Goal: Task Accomplishment & Management: Use online tool/utility

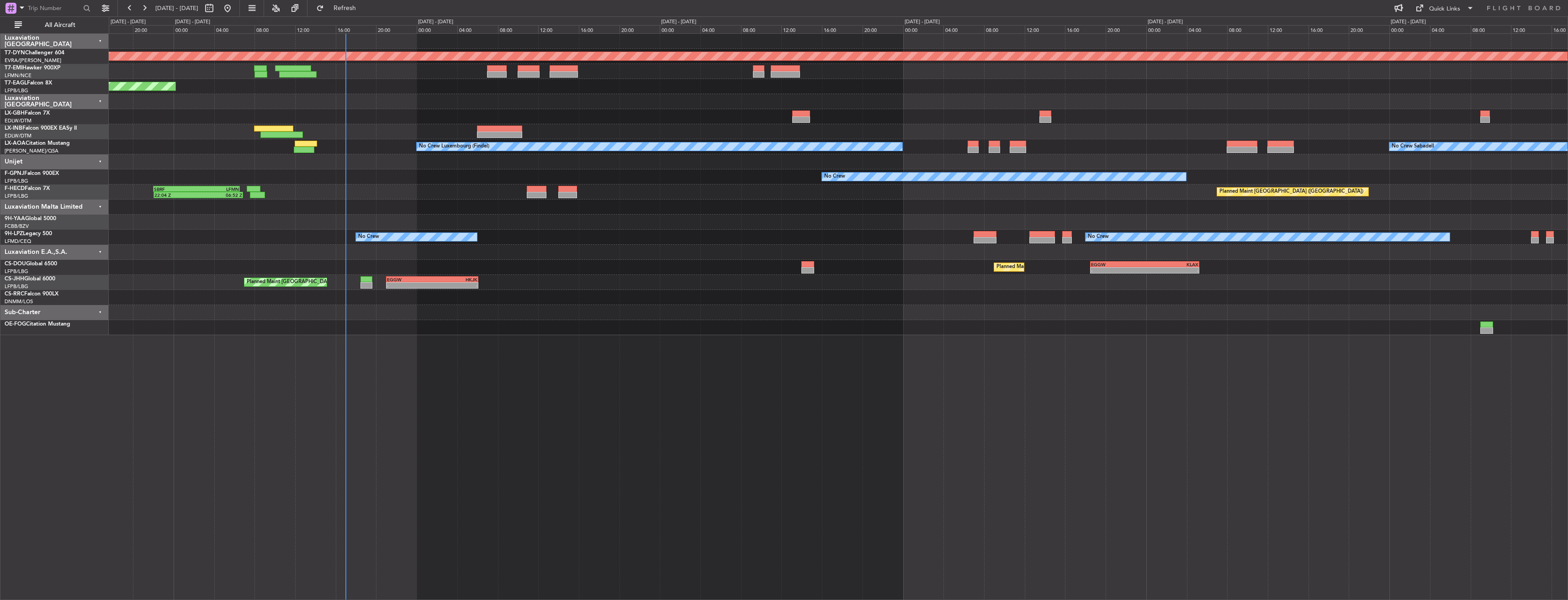
click at [406, 365] on div "Planned Maint [GEOGRAPHIC_DATA]-[GEOGRAPHIC_DATA] Planned Maint [US_STATE] ([GE…" at bounding box center [838, 316] width 1459 height 567
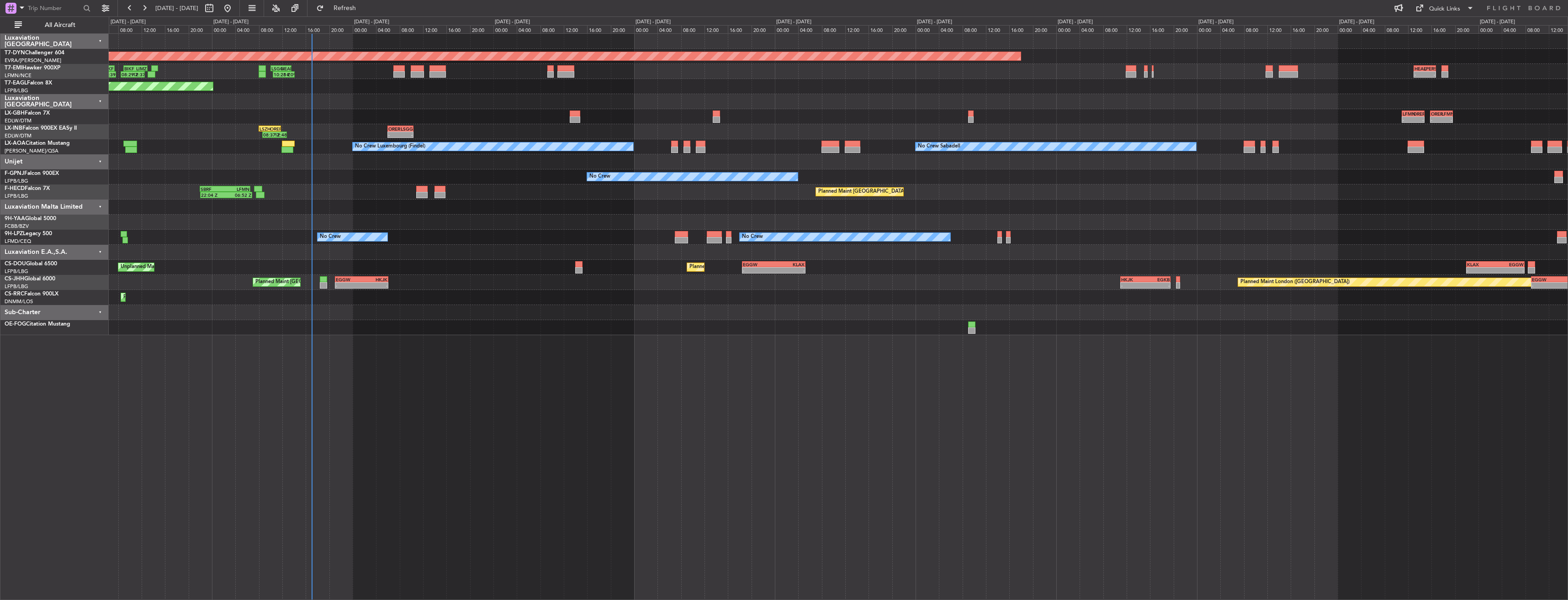
click at [545, 327] on div at bounding box center [838, 327] width 1459 height 15
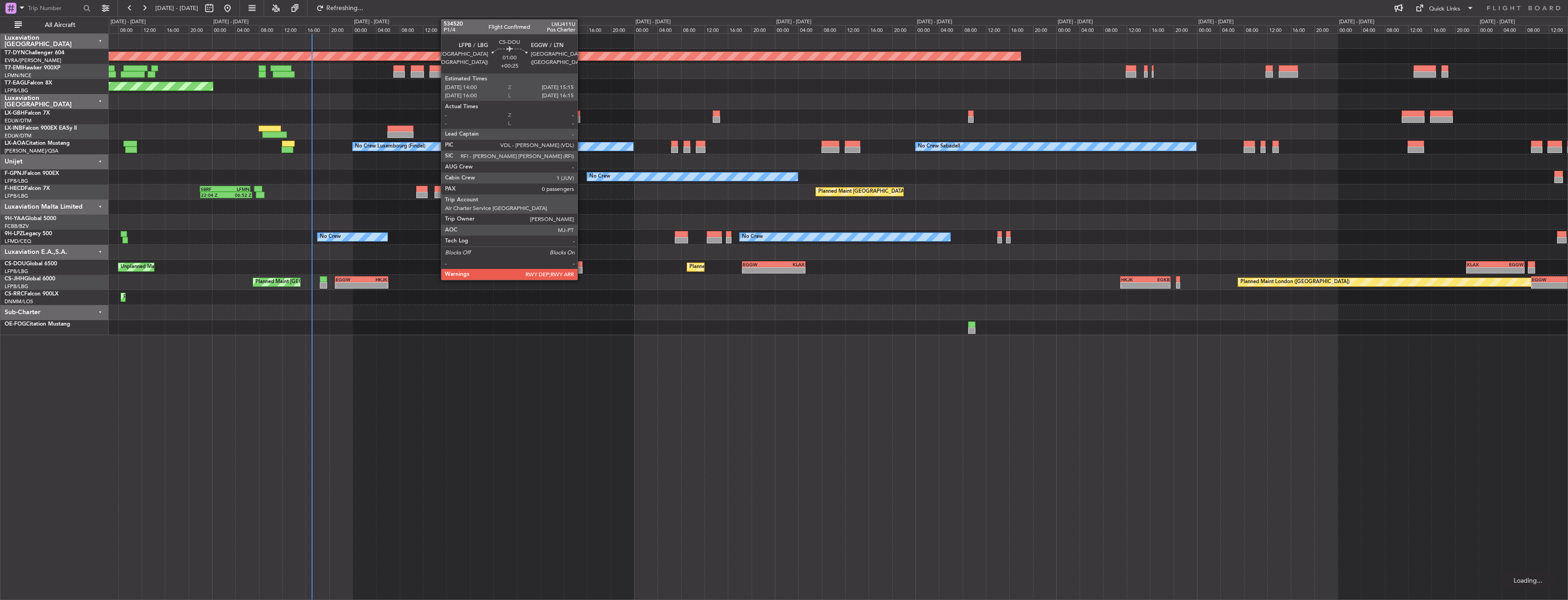
click at [581, 263] on div at bounding box center [579, 264] width 8 height 7
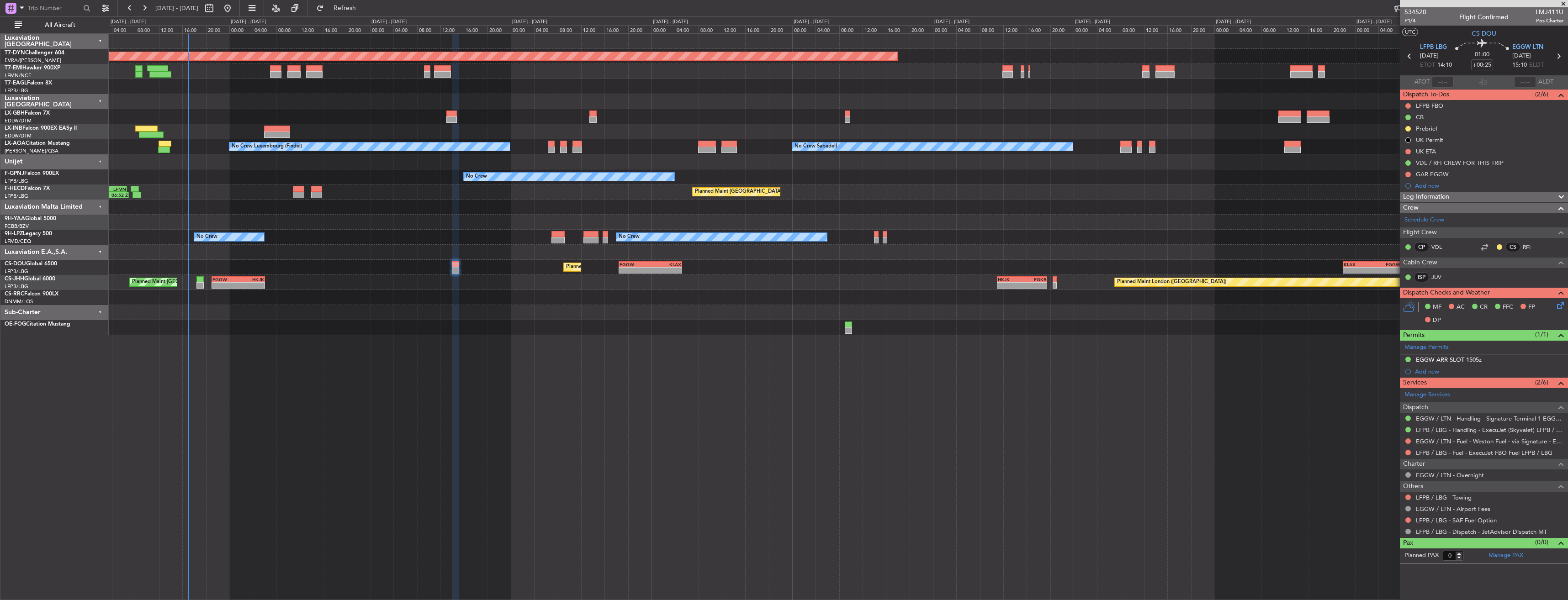
click at [668, 300] on div "Planned Maint Lagos ([PERSON_NAME])" at bounding box center [838, 298] width 1459 height 15
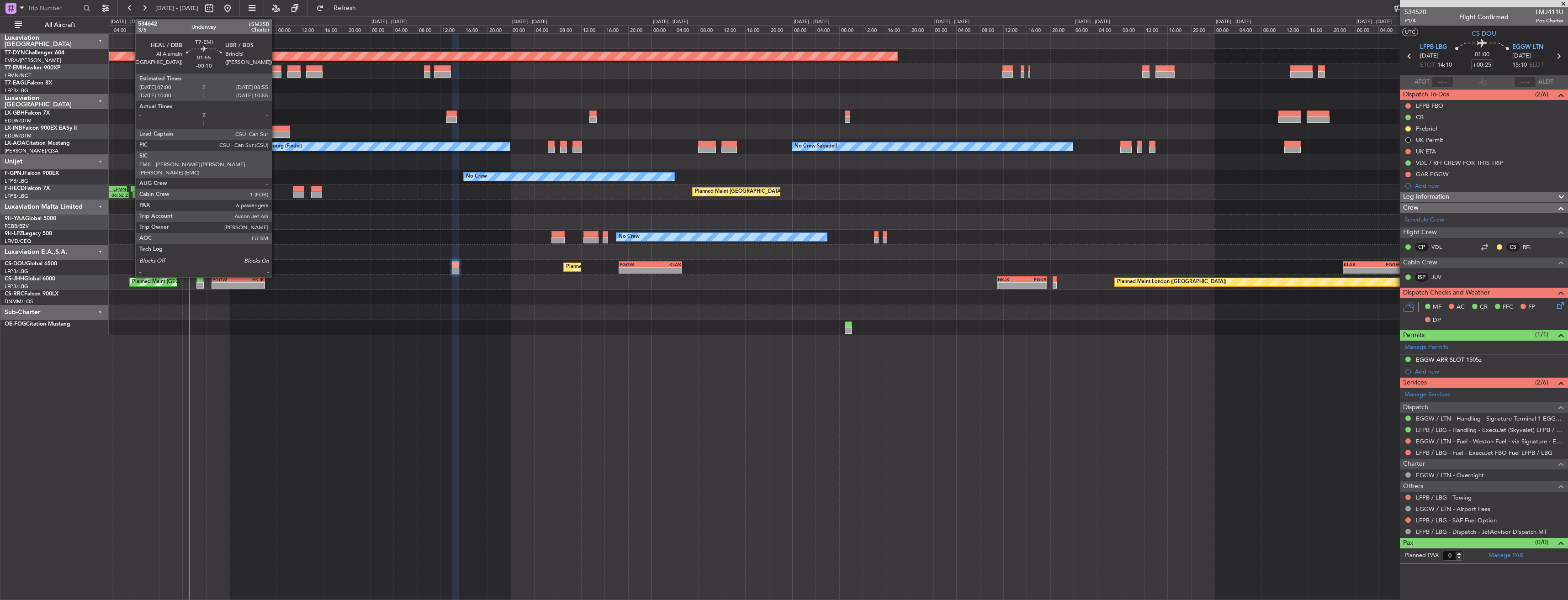
click at [276, 68] on div at bounding box center [276, 68] width 12 height 7
type input "-00:10"
type input "6"
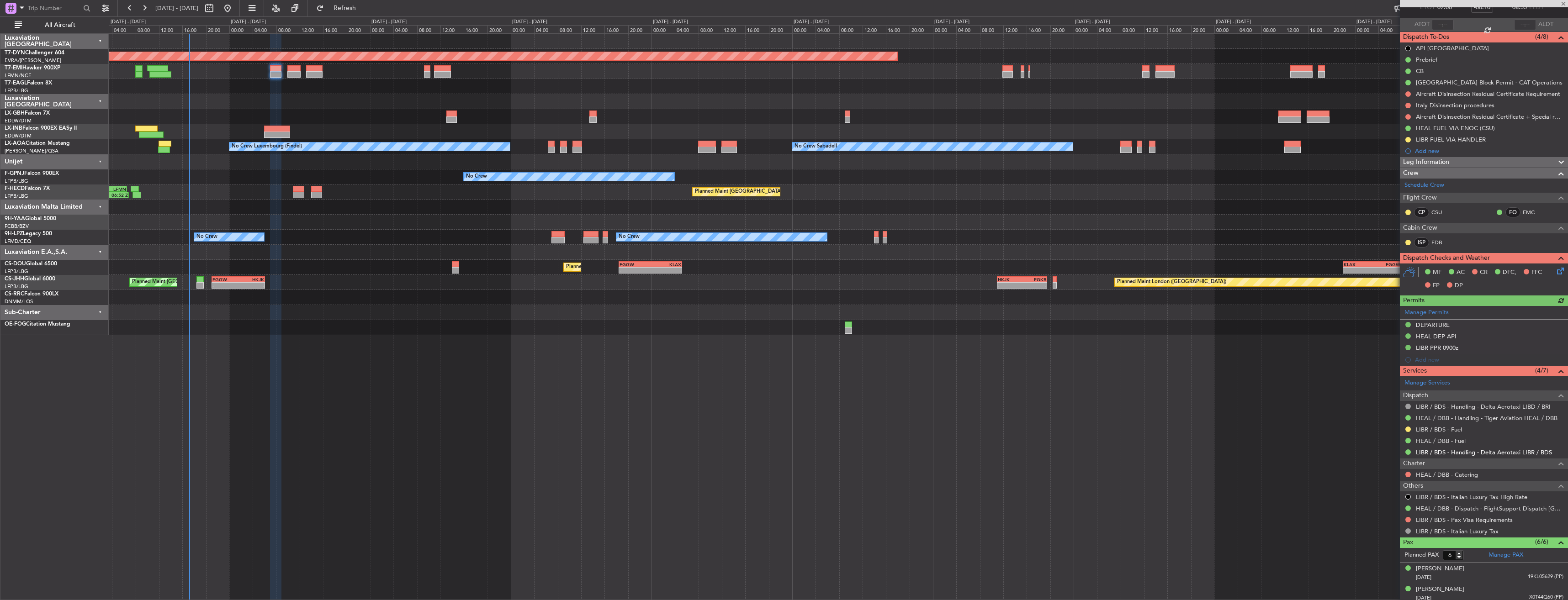
scroll to position [144, 0]
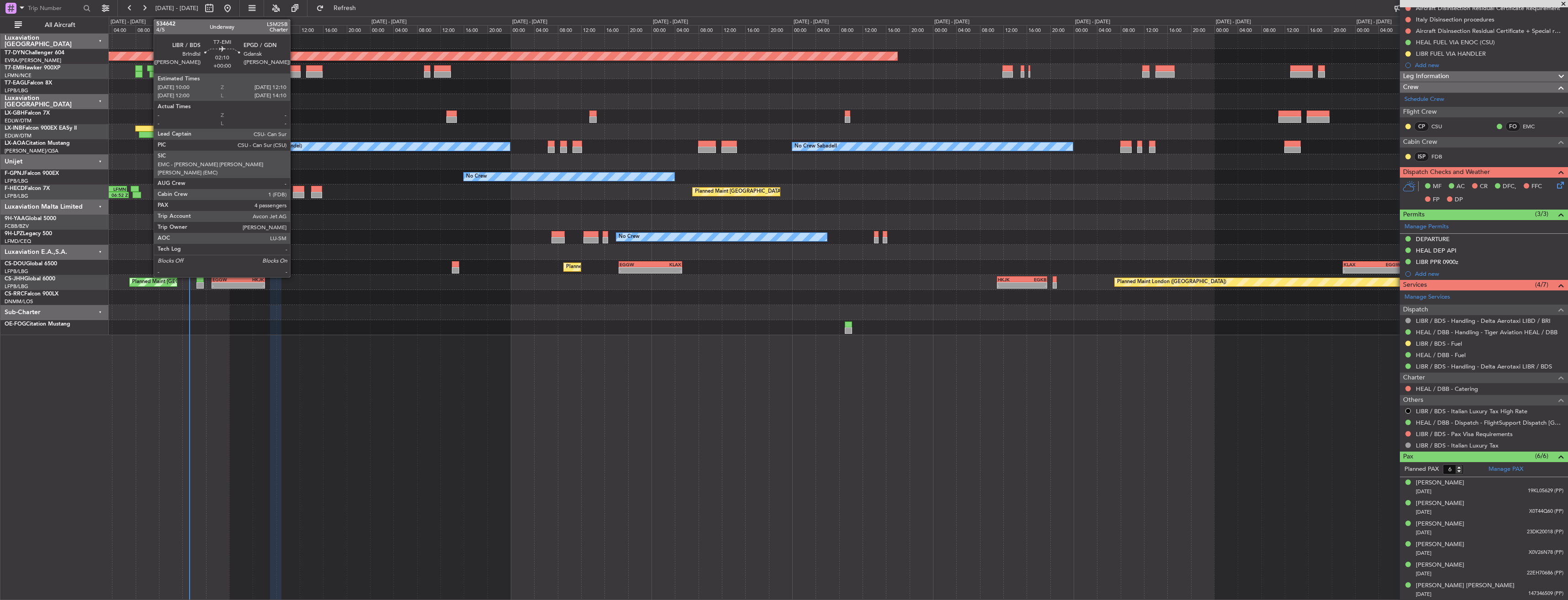
click at [294, 66] on div at bounding box center [293, 68] width 13 height 7
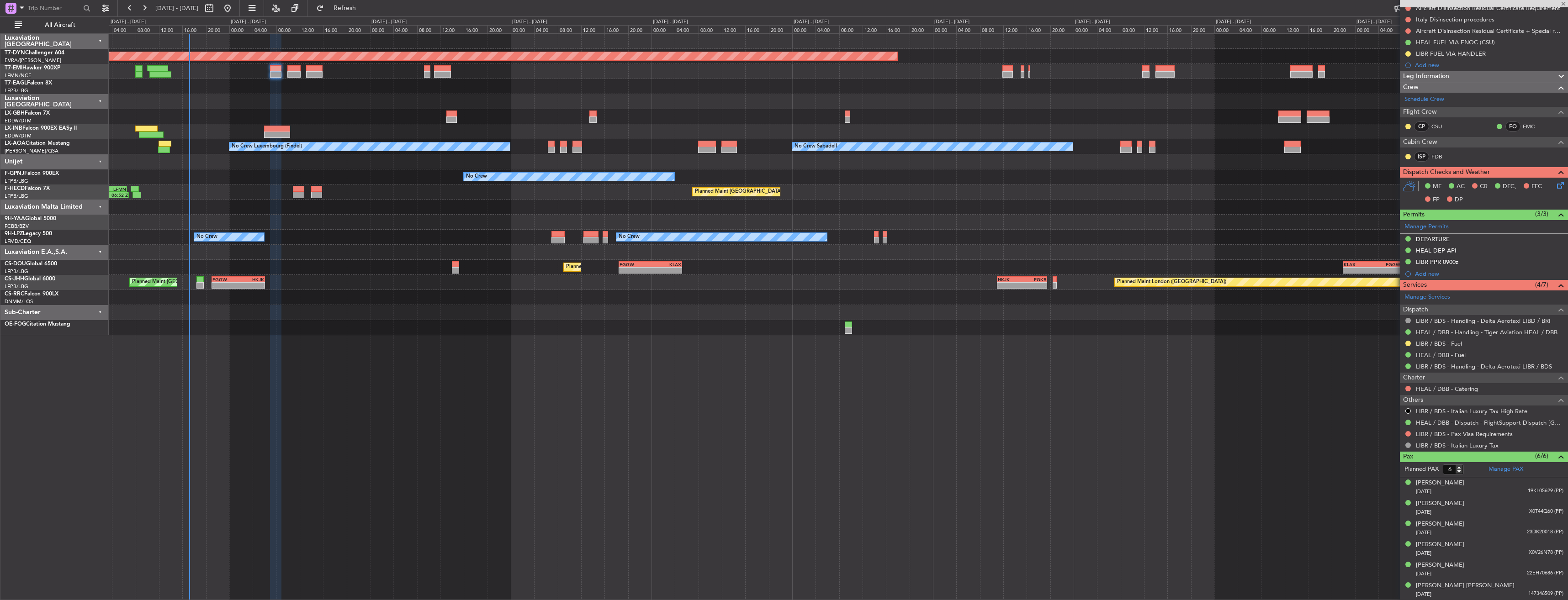
type input "4"
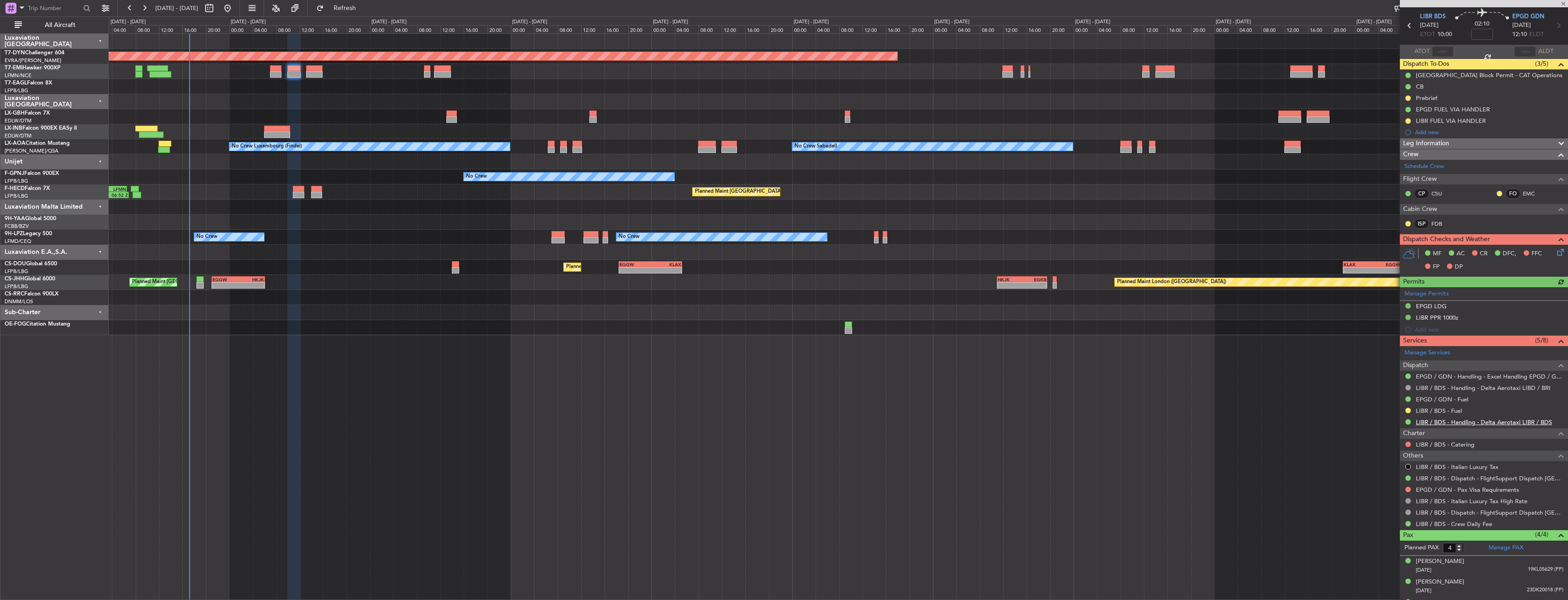
scroll to position [68, 0]
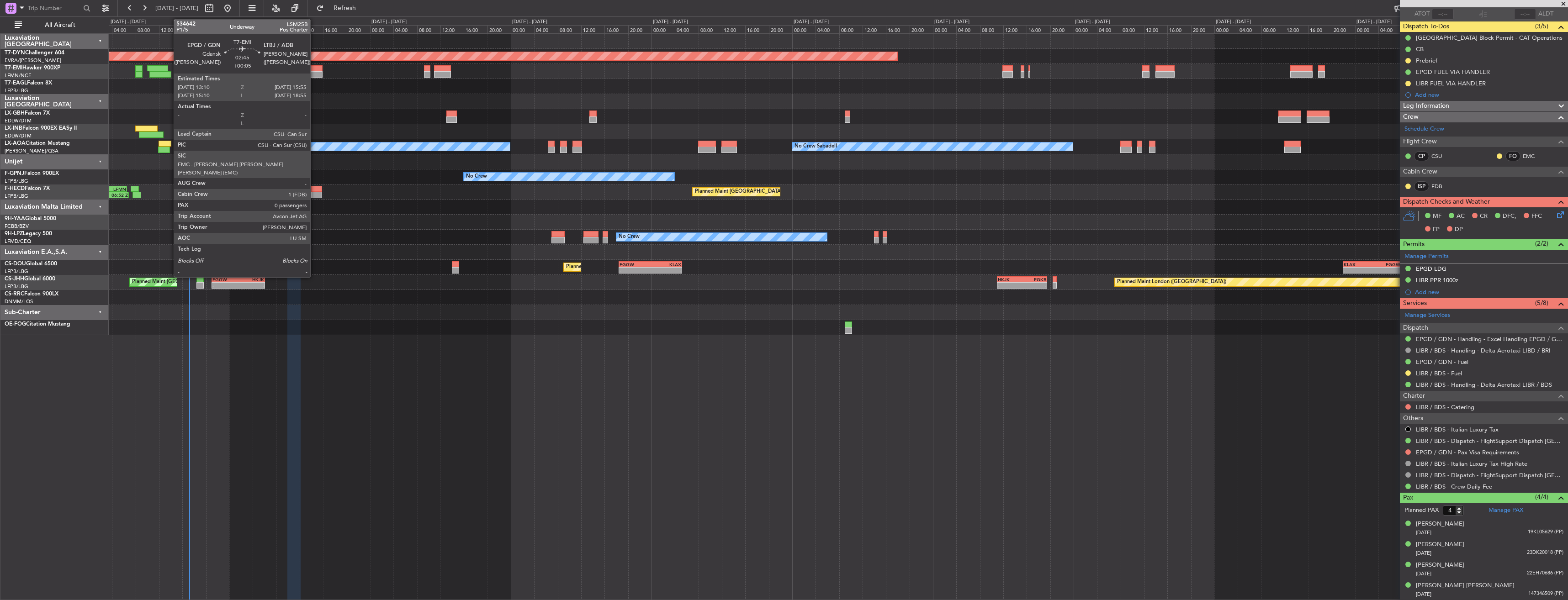
click at [314, 68] on div at bounding box center [314, 68] width 16 height 7
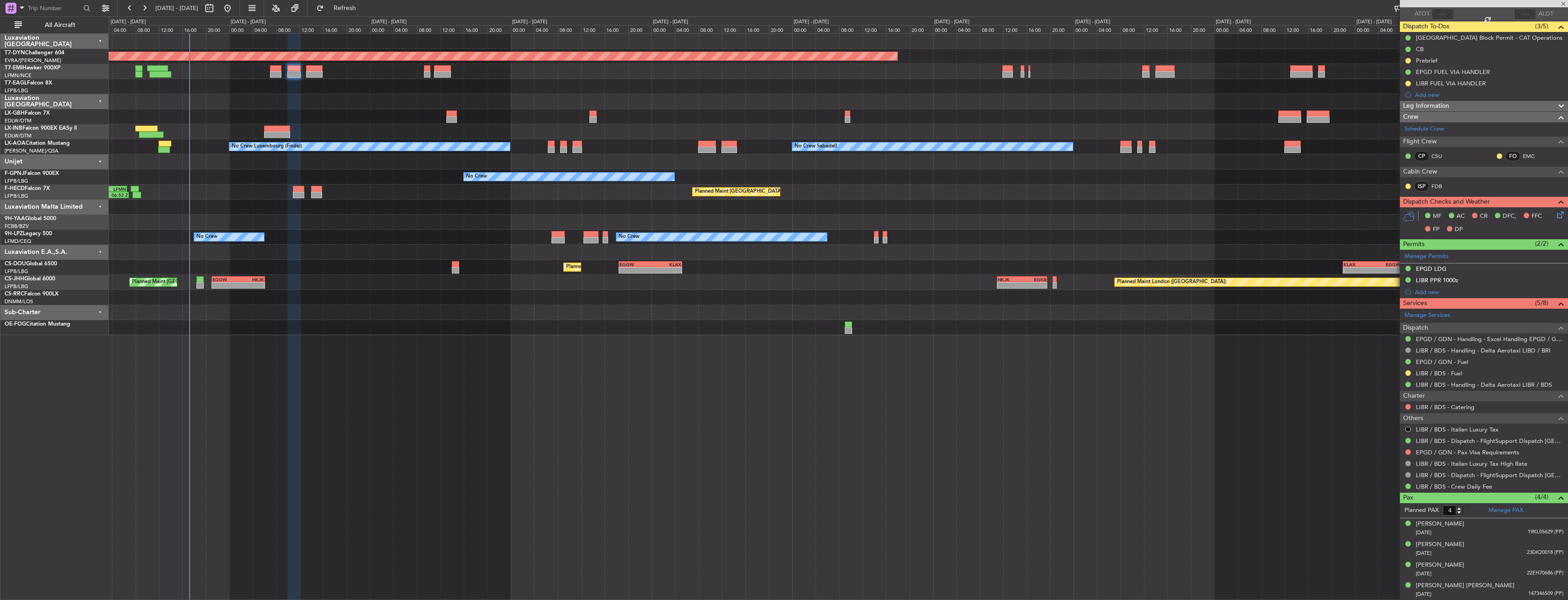
type input "+00:05"
type input "0"
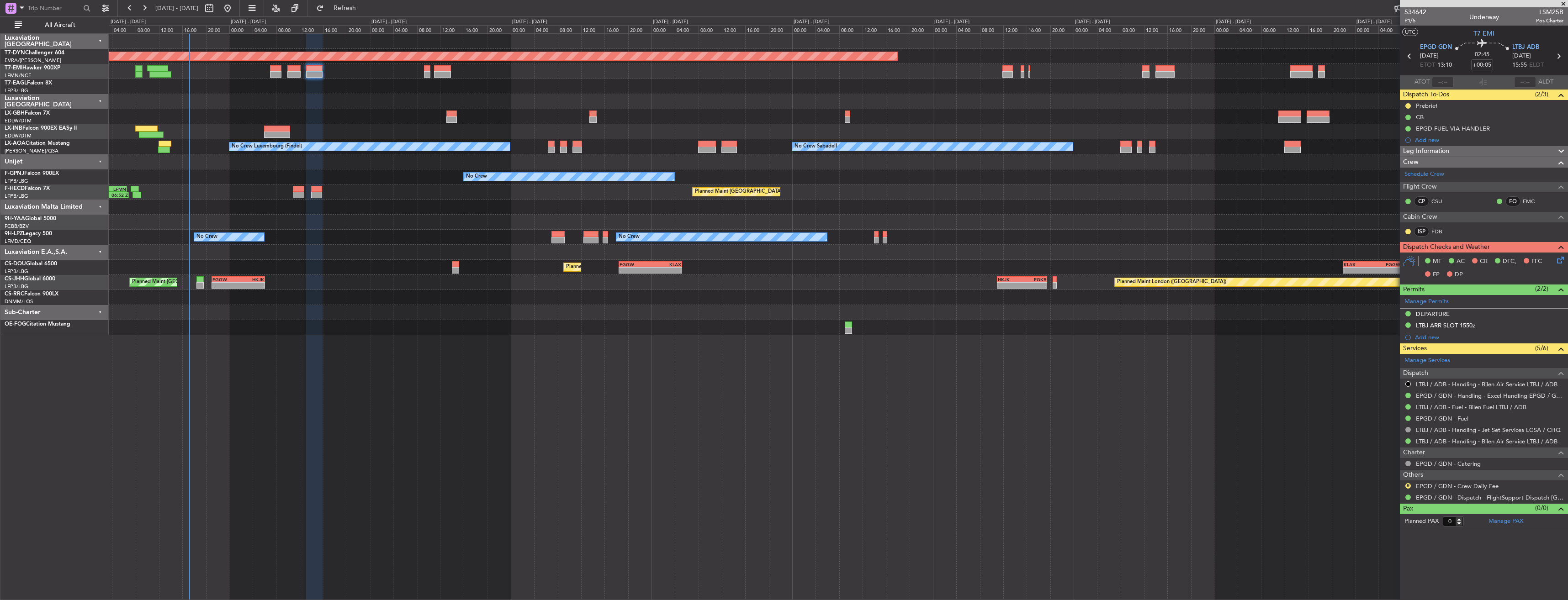
scroll to position [0, 0]
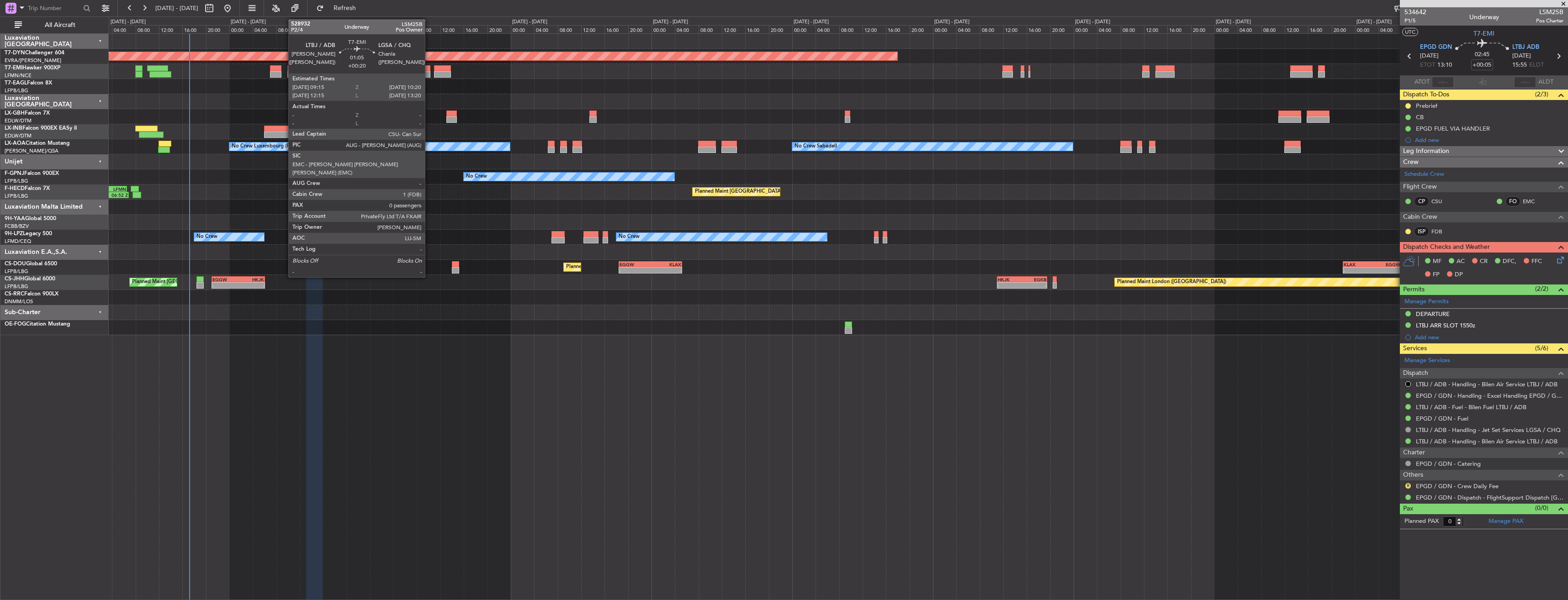
click at [429, 67] on div at bounding box center [427, 68] width 7 height 7
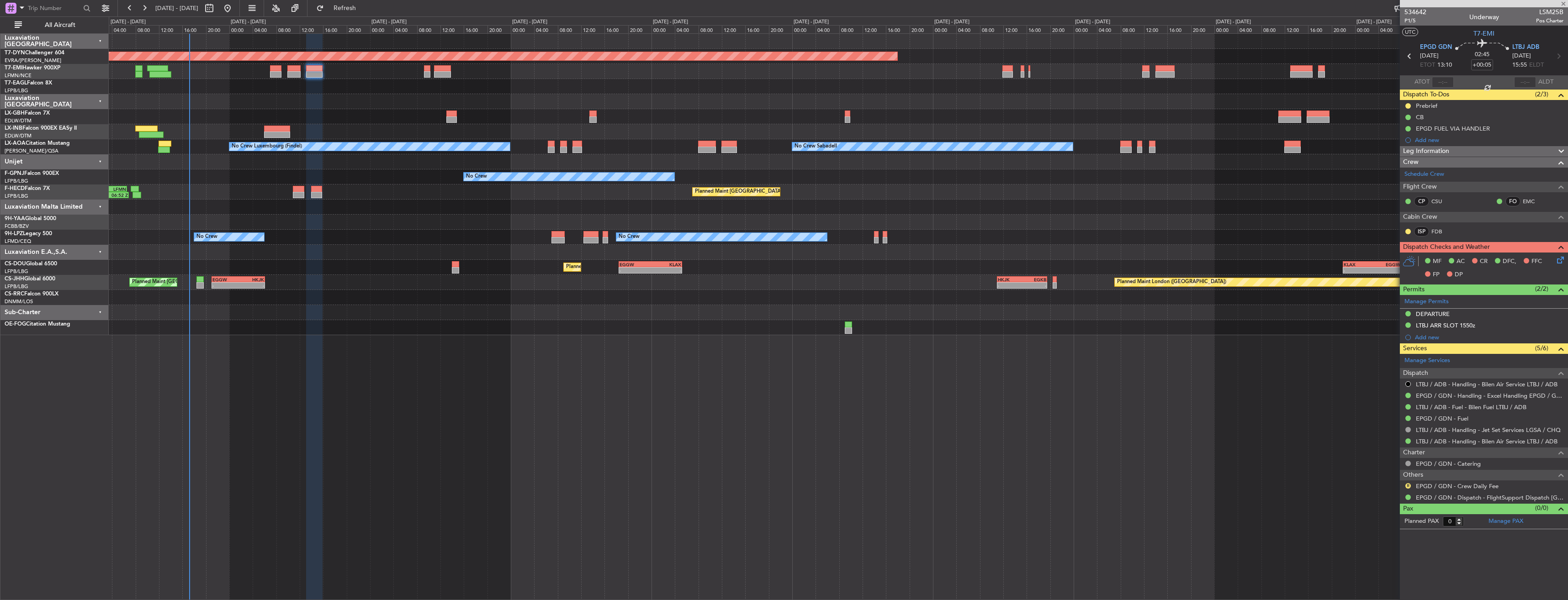
type input "+00:20"
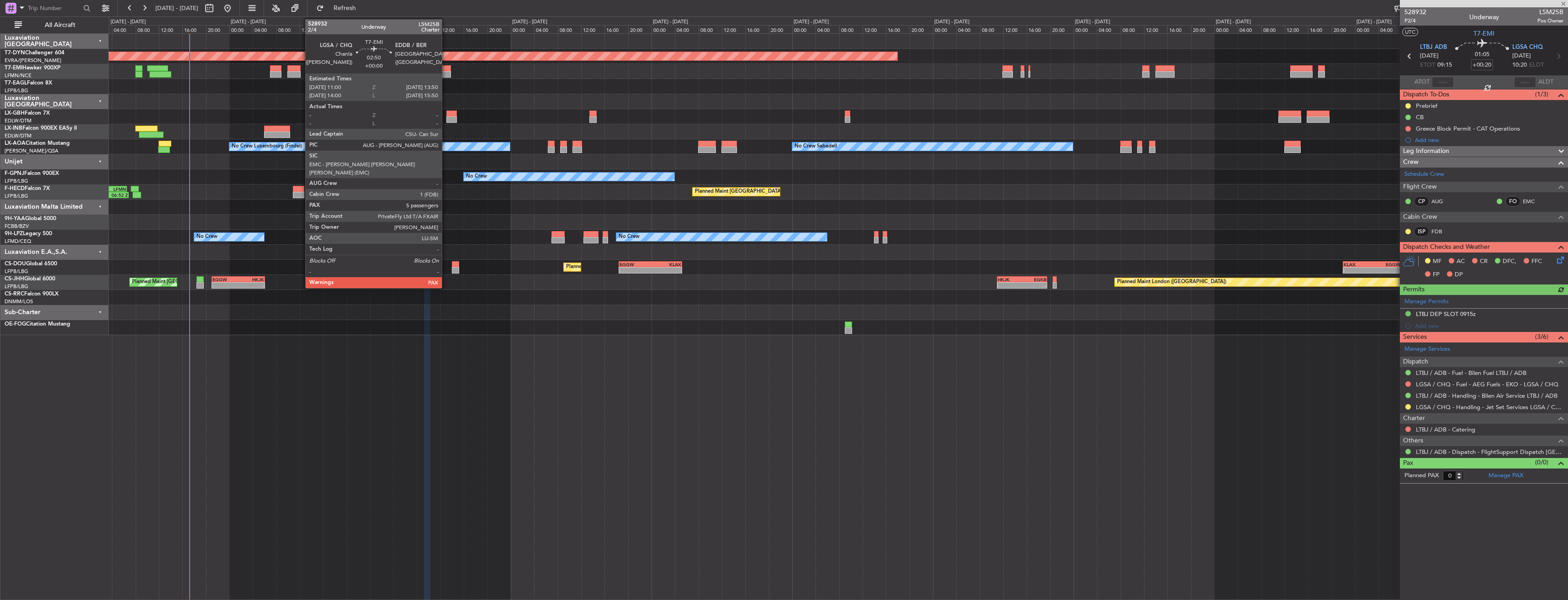
click at [443, 67] on div at bounding box center [443, 68] width 17 height 7
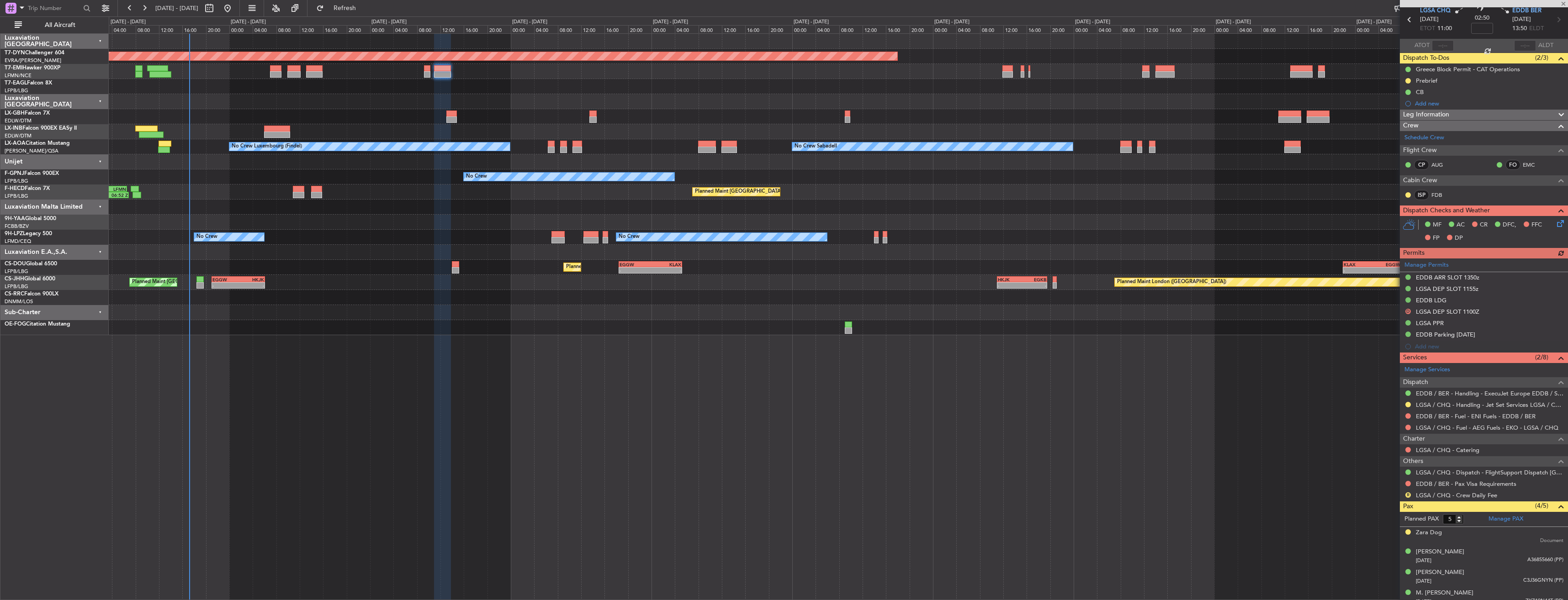
scroll to position [65, 0]
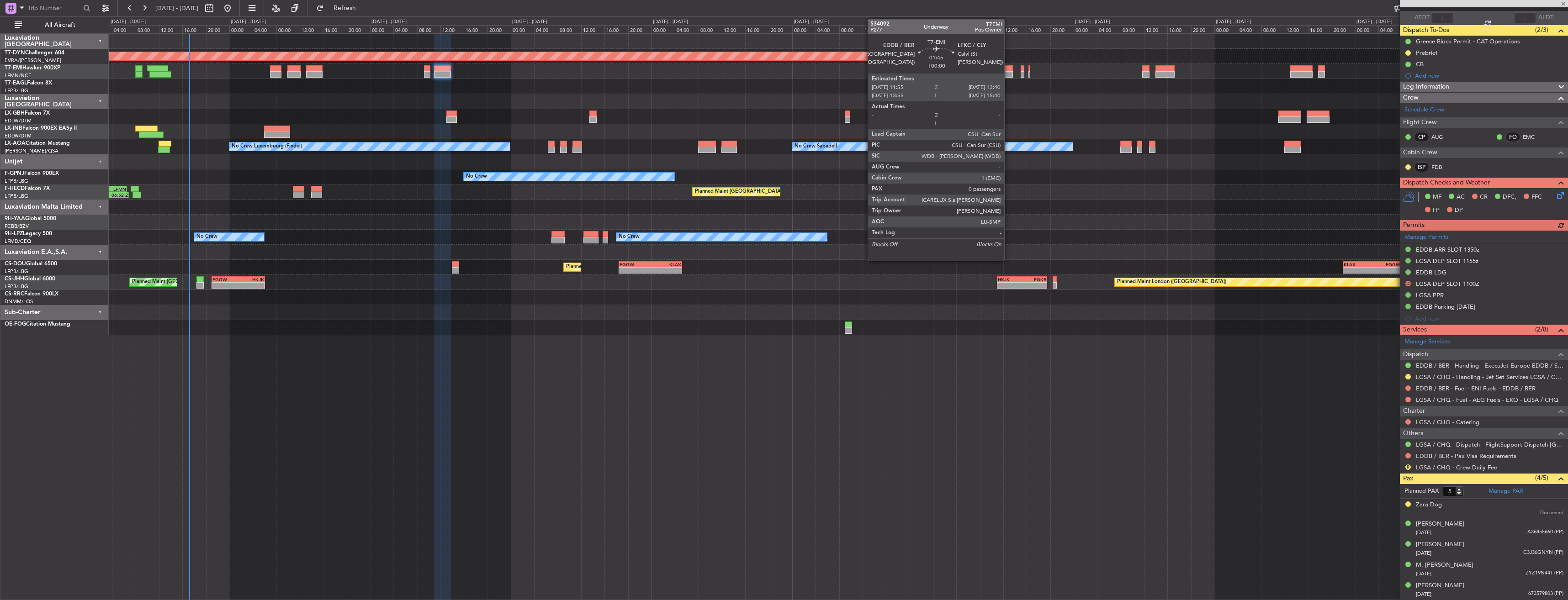
click at [1008, 71] on div at bounding box center [1007, 68] width 10 height 7
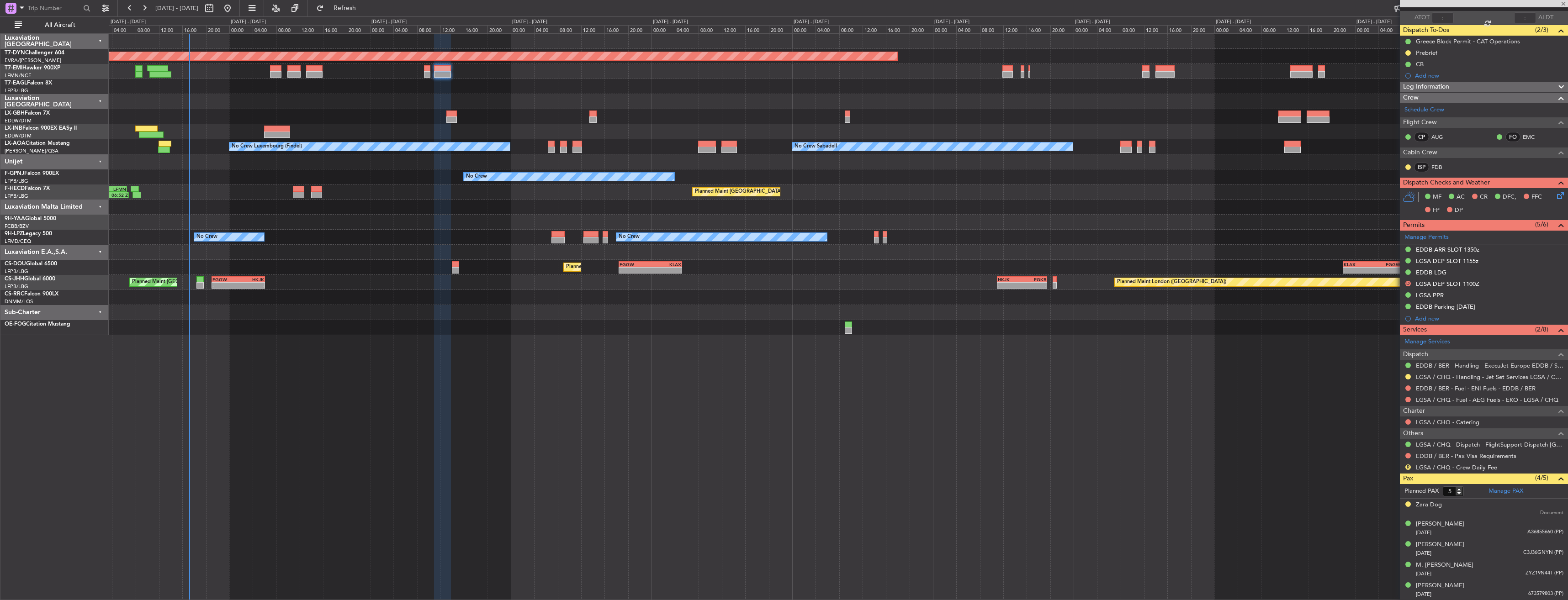
type input "0"
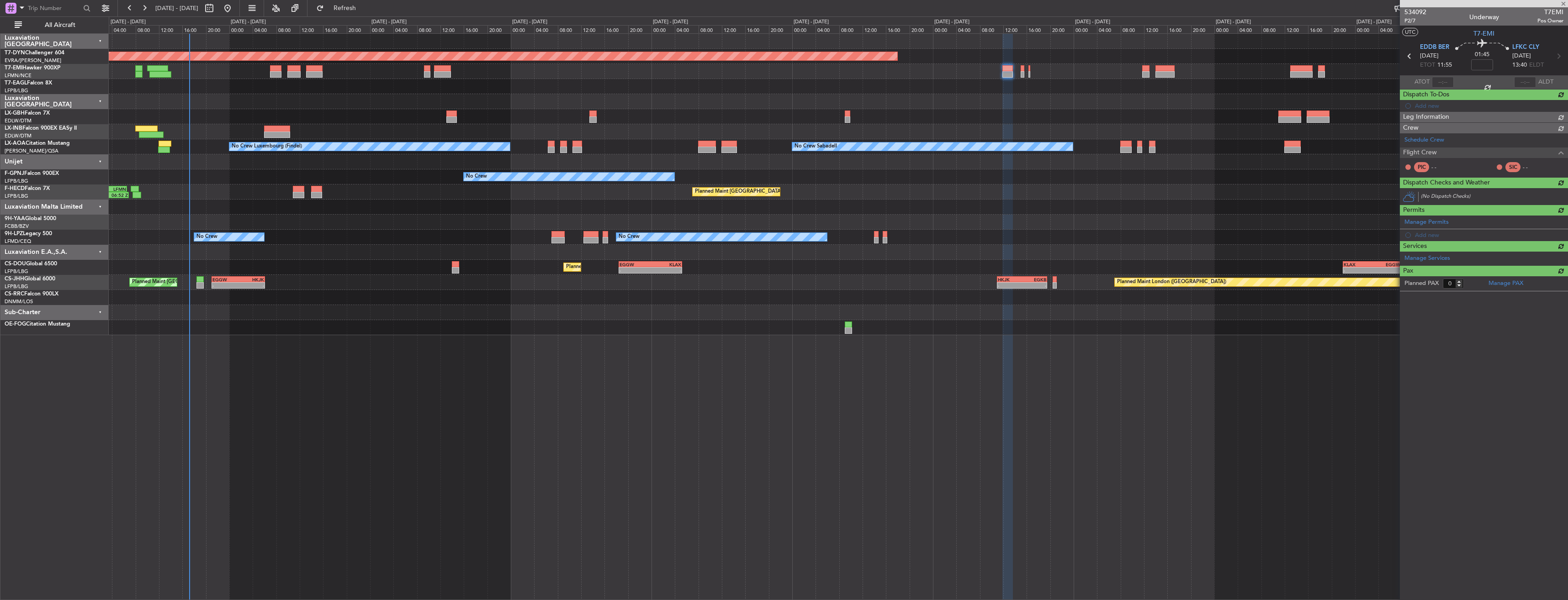
scroll to position [0, 0]
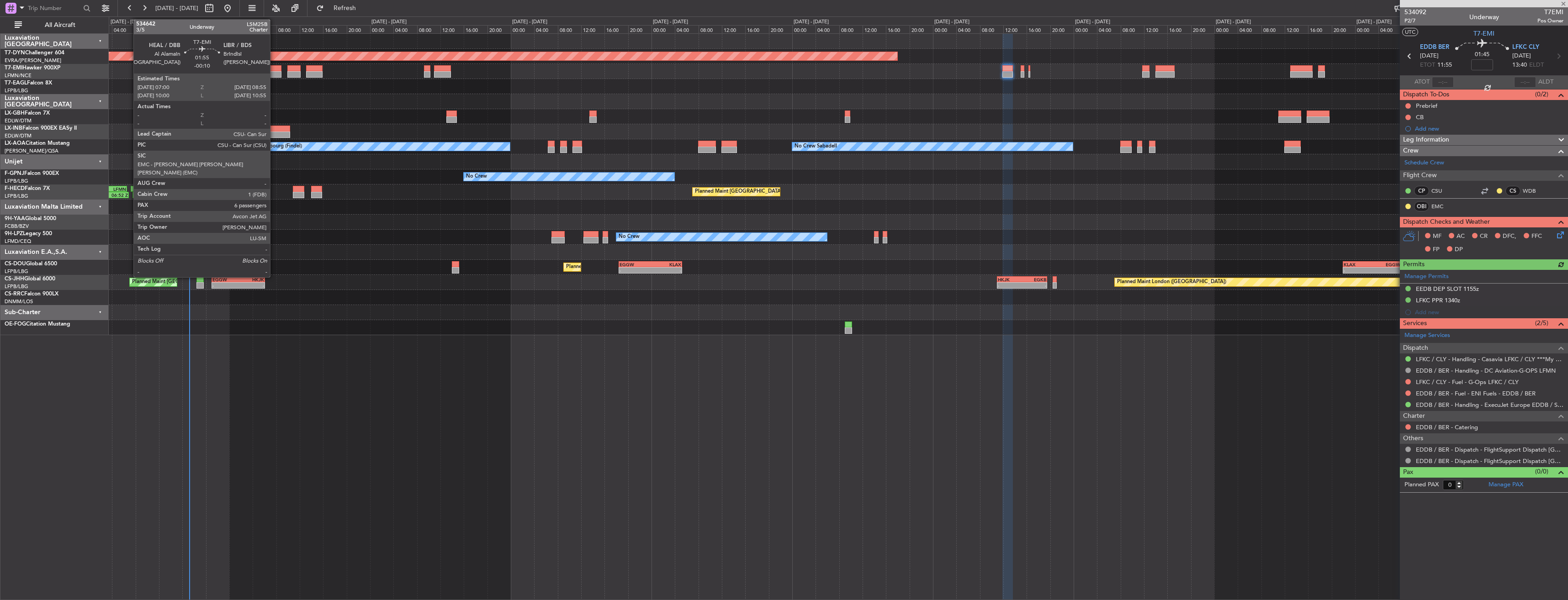
click at [274, 69] on div at bounding box center [276, 68] width 12 height 7
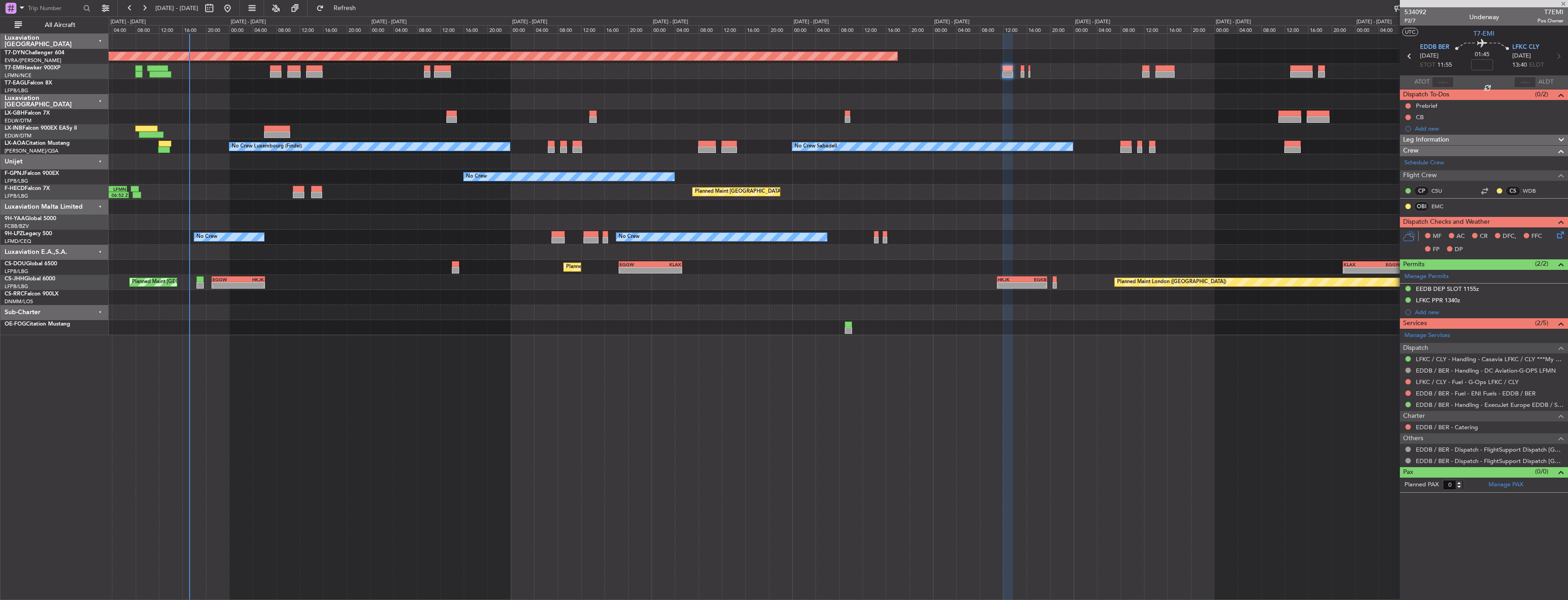
type input "-00:10"
type input "6"
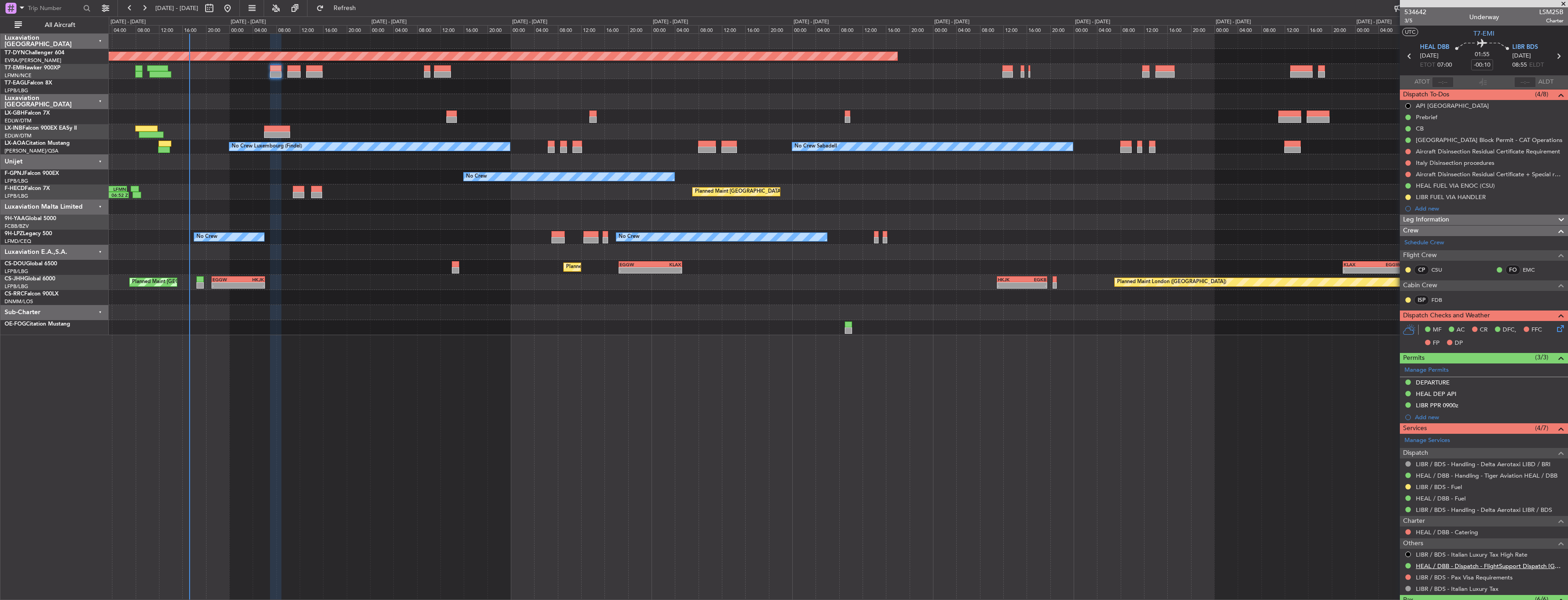
scroll to position [144, 0]
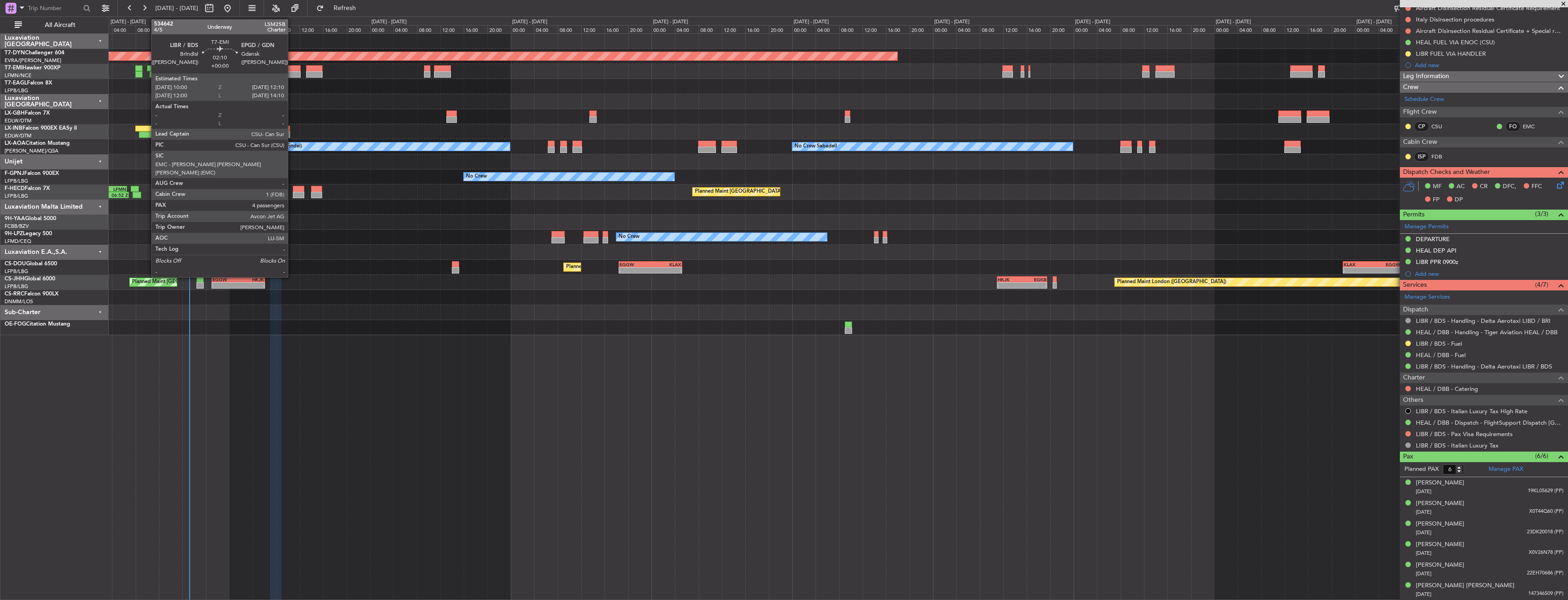
click at [292, 72] on div at bounding box center [293, 74] width 13 height 7
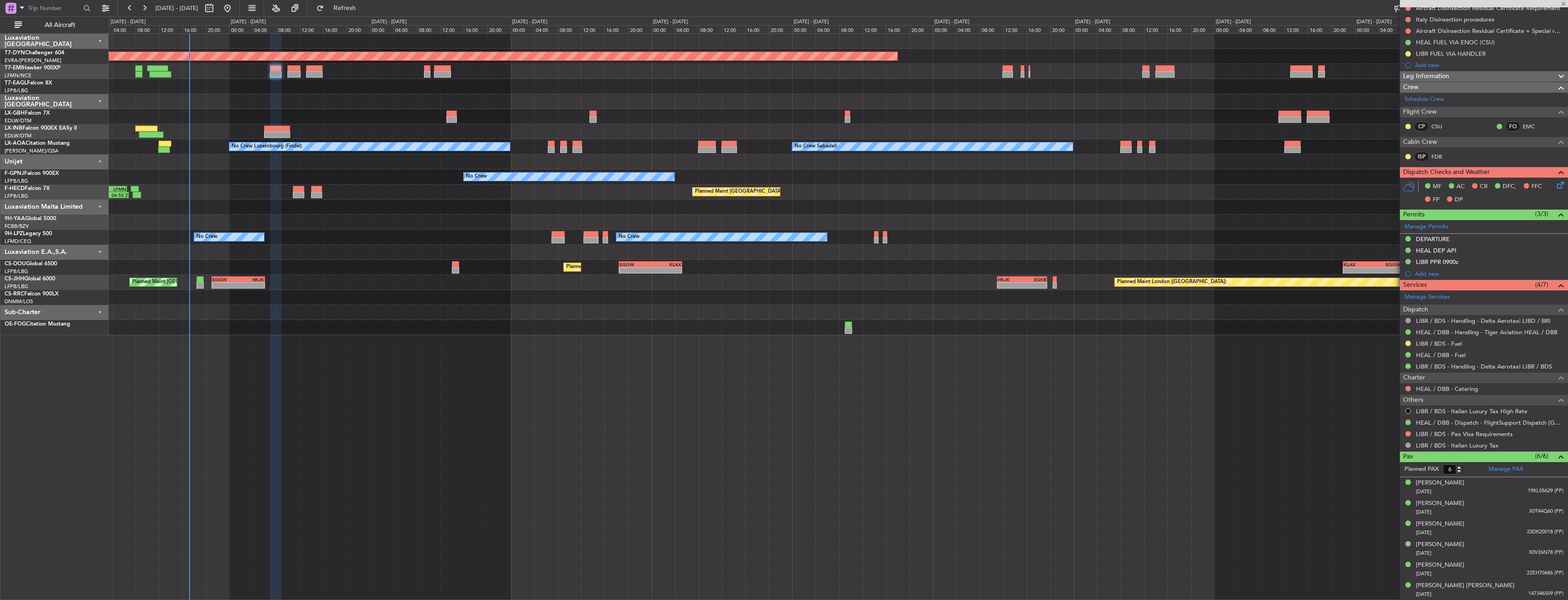
type input "4"
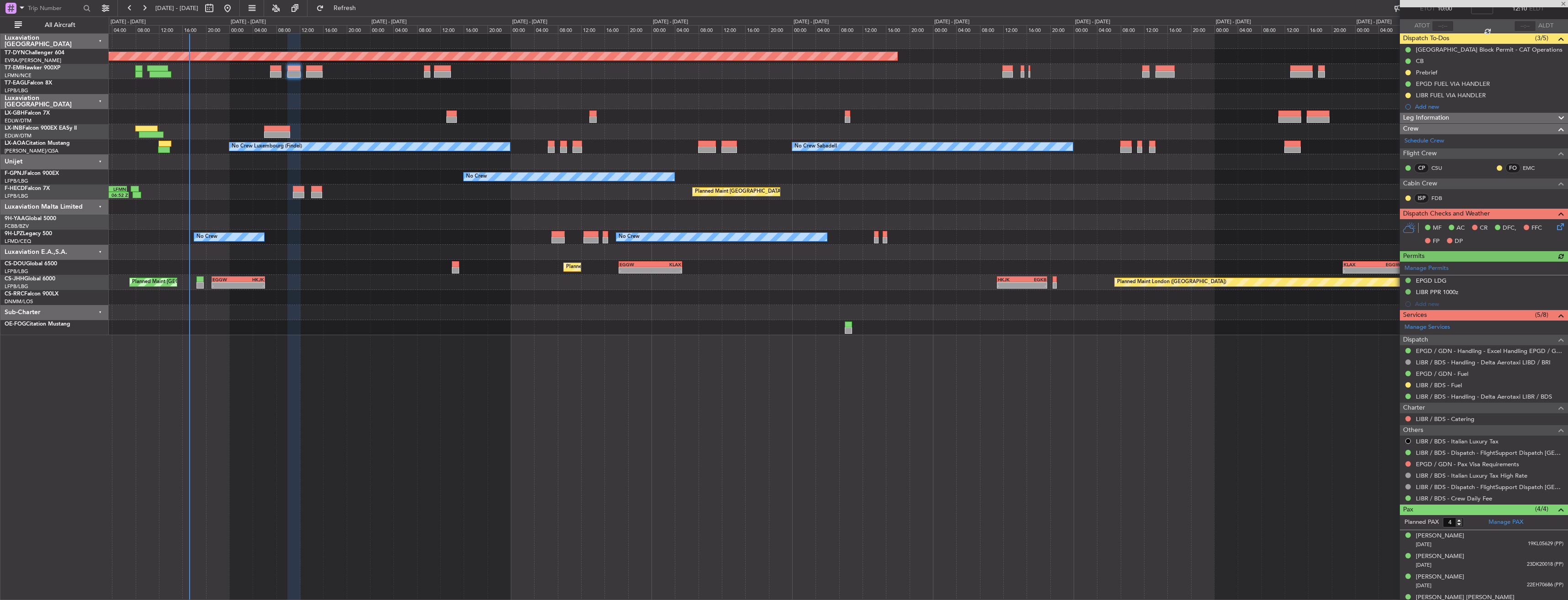
scroll to position [68, 0]
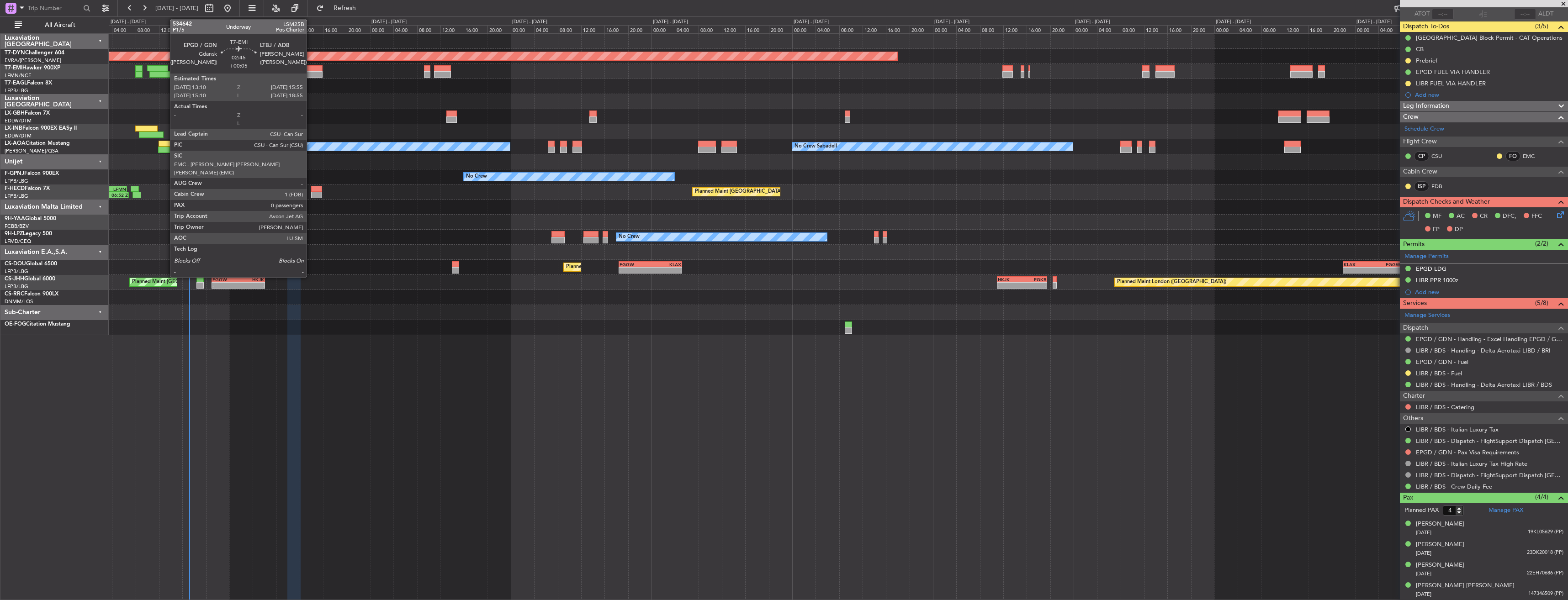
click at [310, 69] on div at bounding box center [314, 68] width 16 height 7
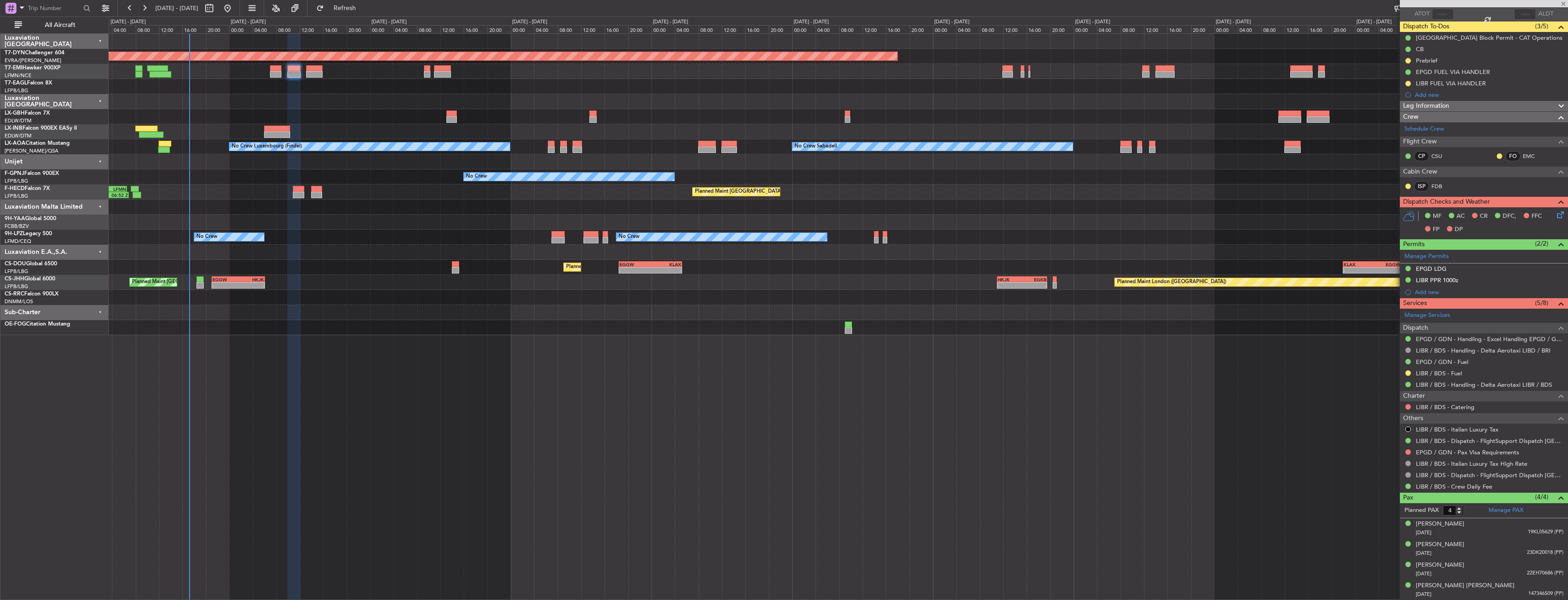
type input "+00:05"
type input "0"
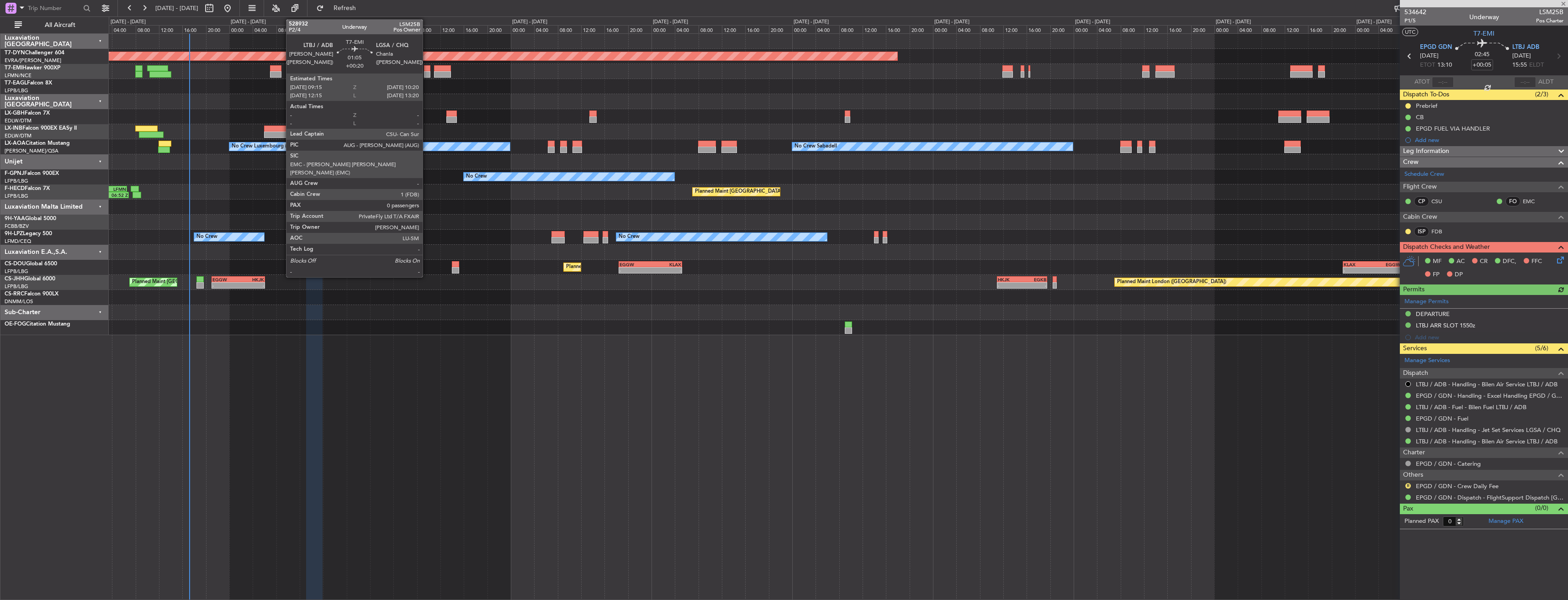
click at [427, 68] on div at bounding box center [427, 68] width 7 height 7
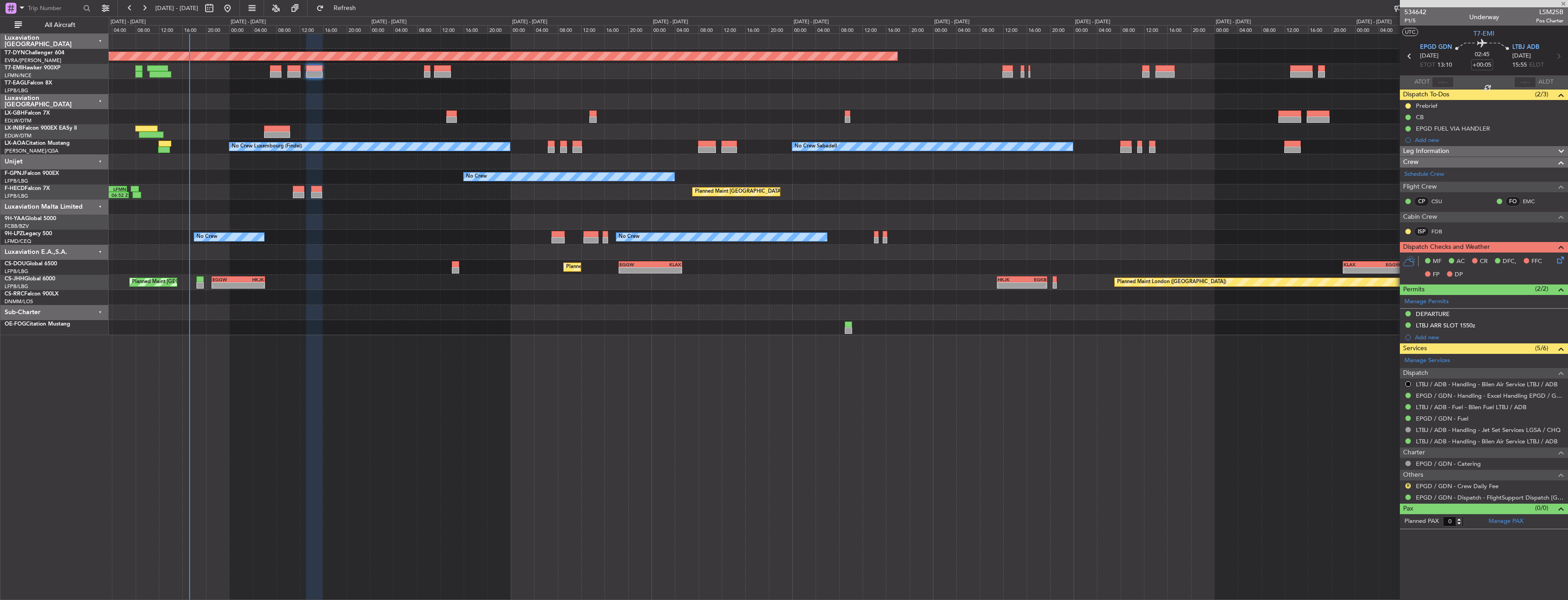
type input "+00:20"
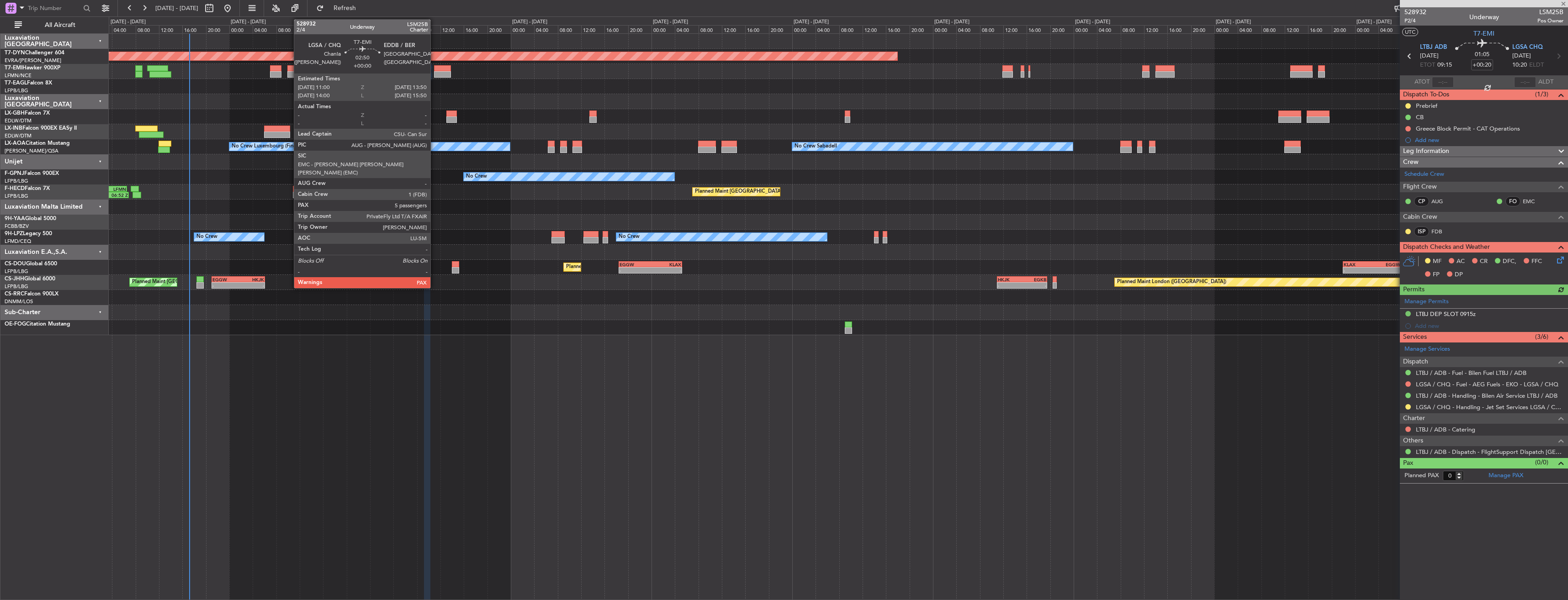
click at [435, 69] on div at bounding box center [443, 68] width 17 height 7
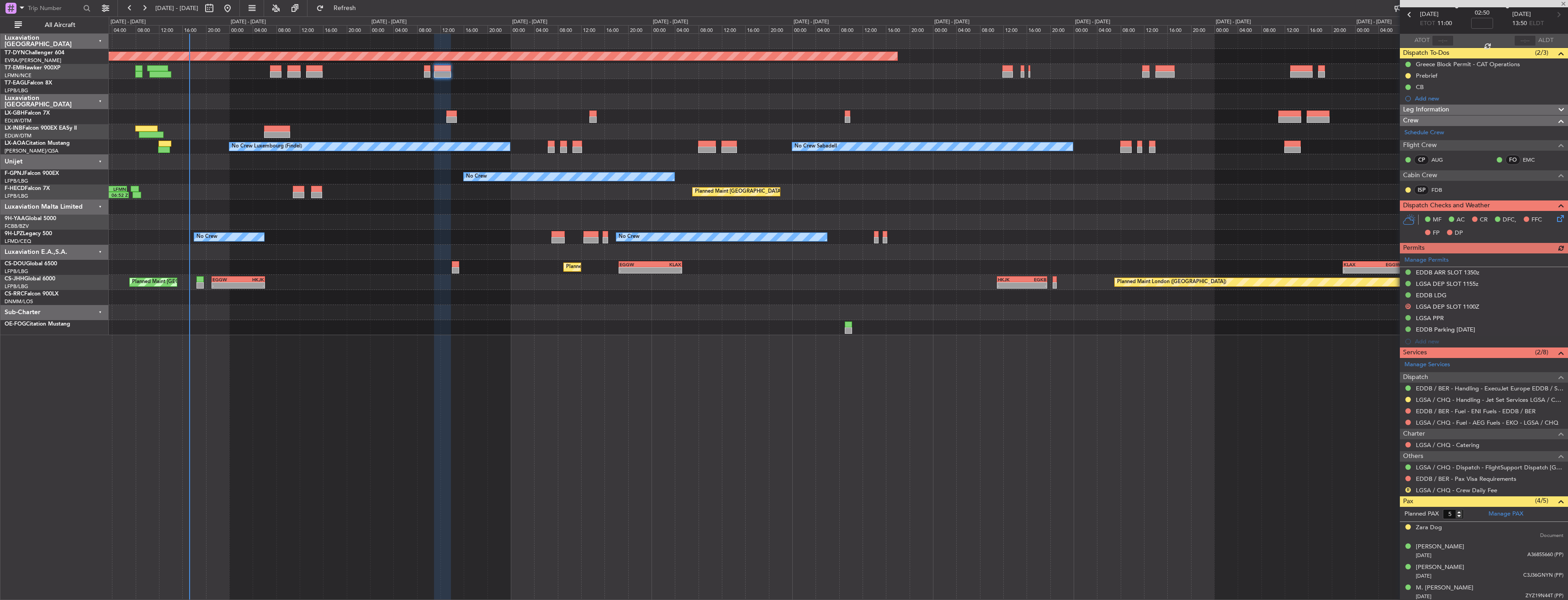
scroll to position [65, 0]
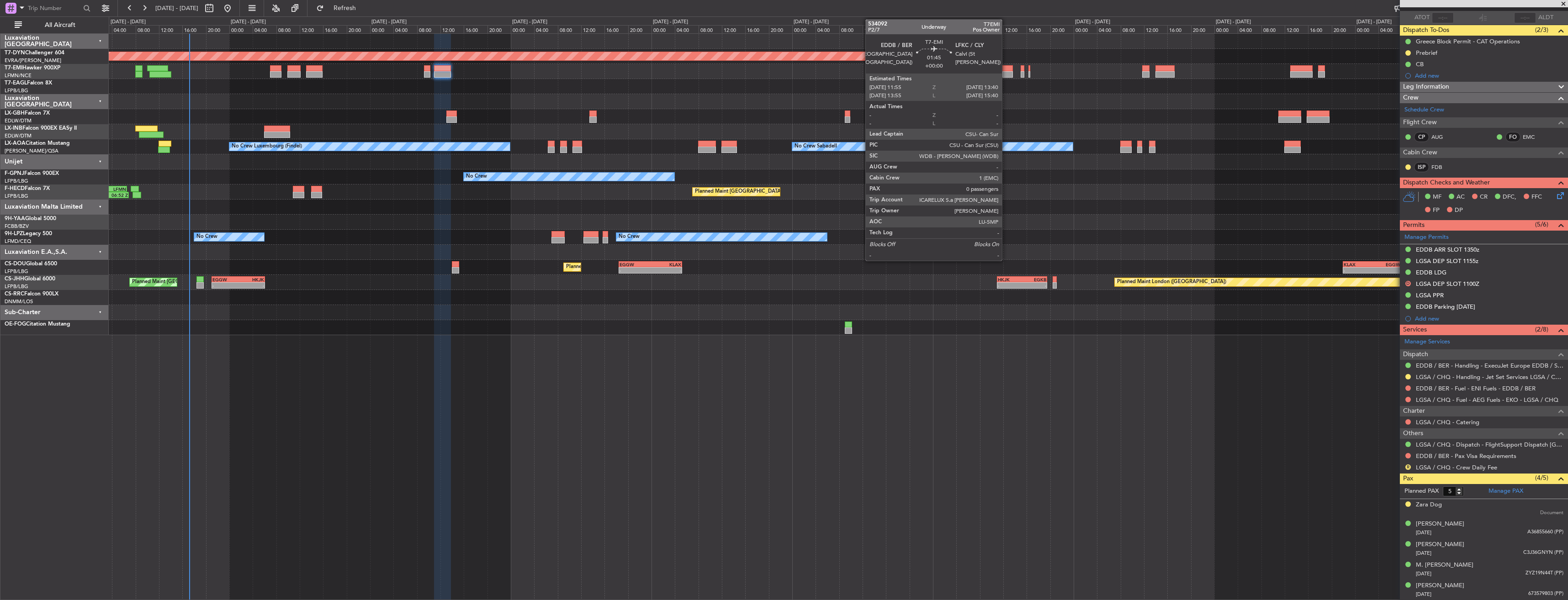
click at [1006, 72] on div at bounding box center [1007, 74] width 10 height 7
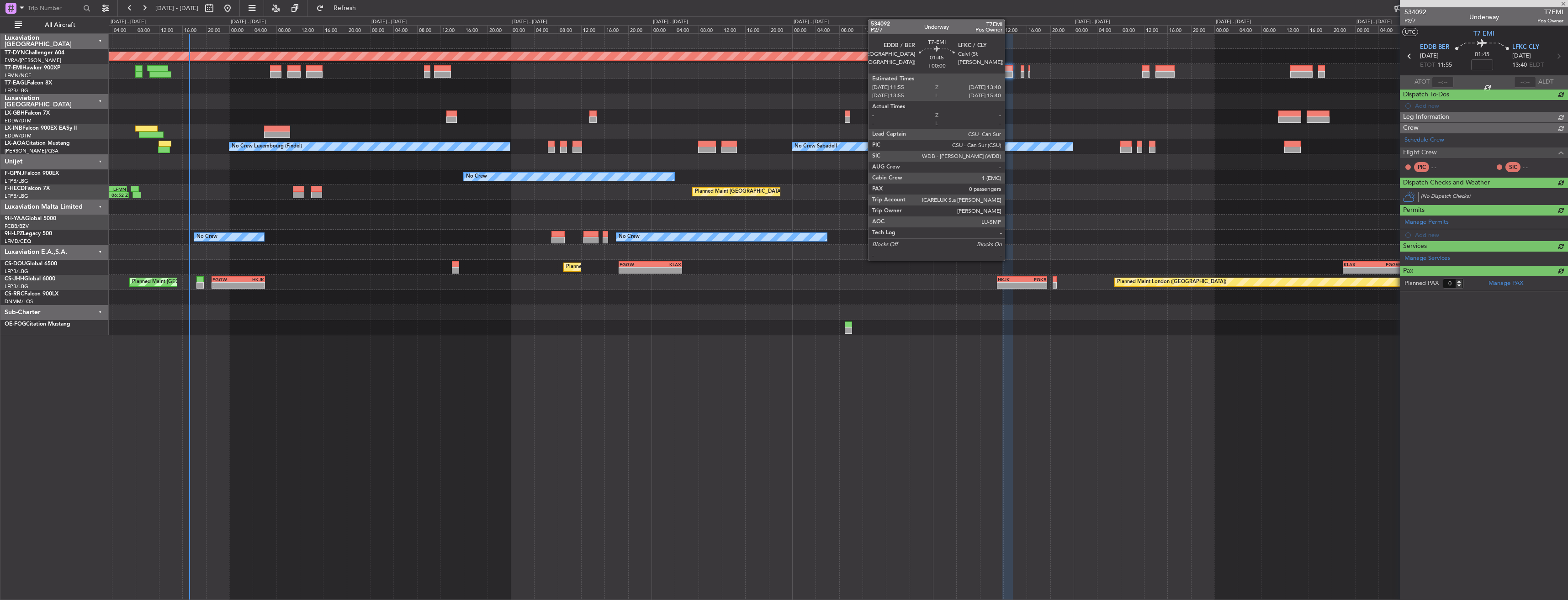
scroll to position [0, 0]
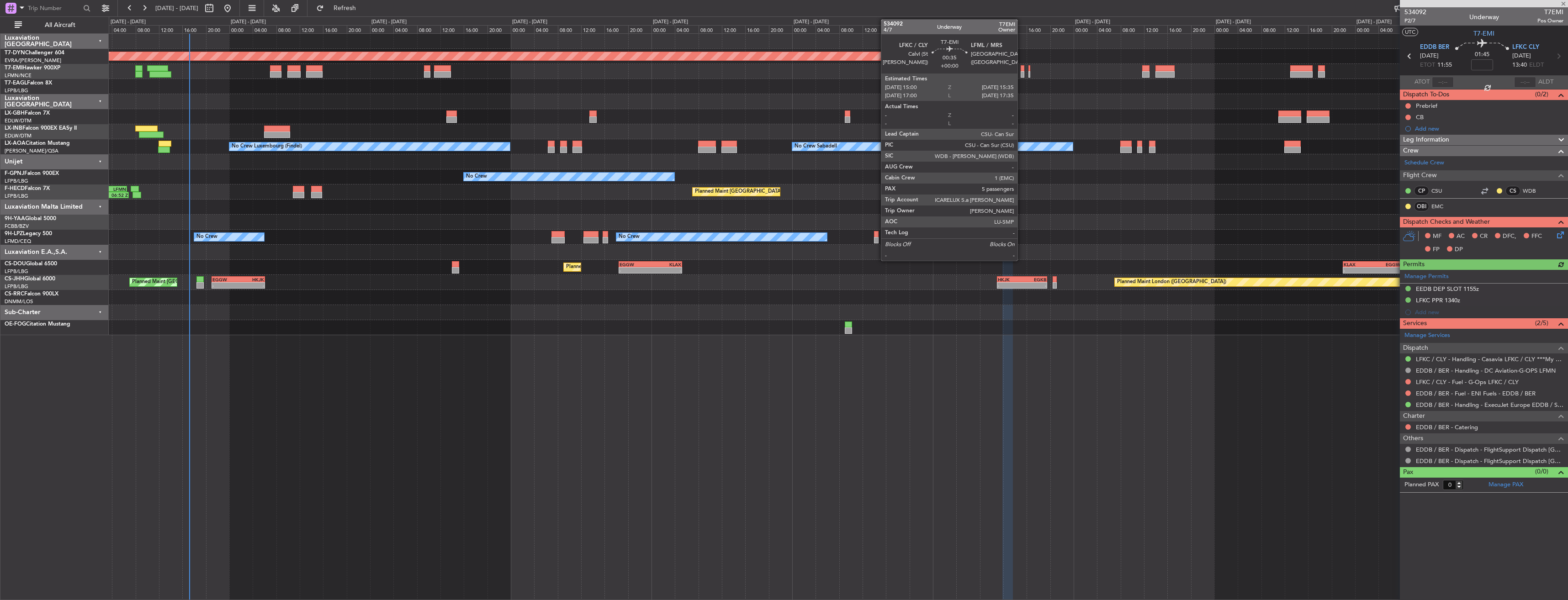
click at [1021, 70] on div at bounding box center [1023, 68] width 4 height 7
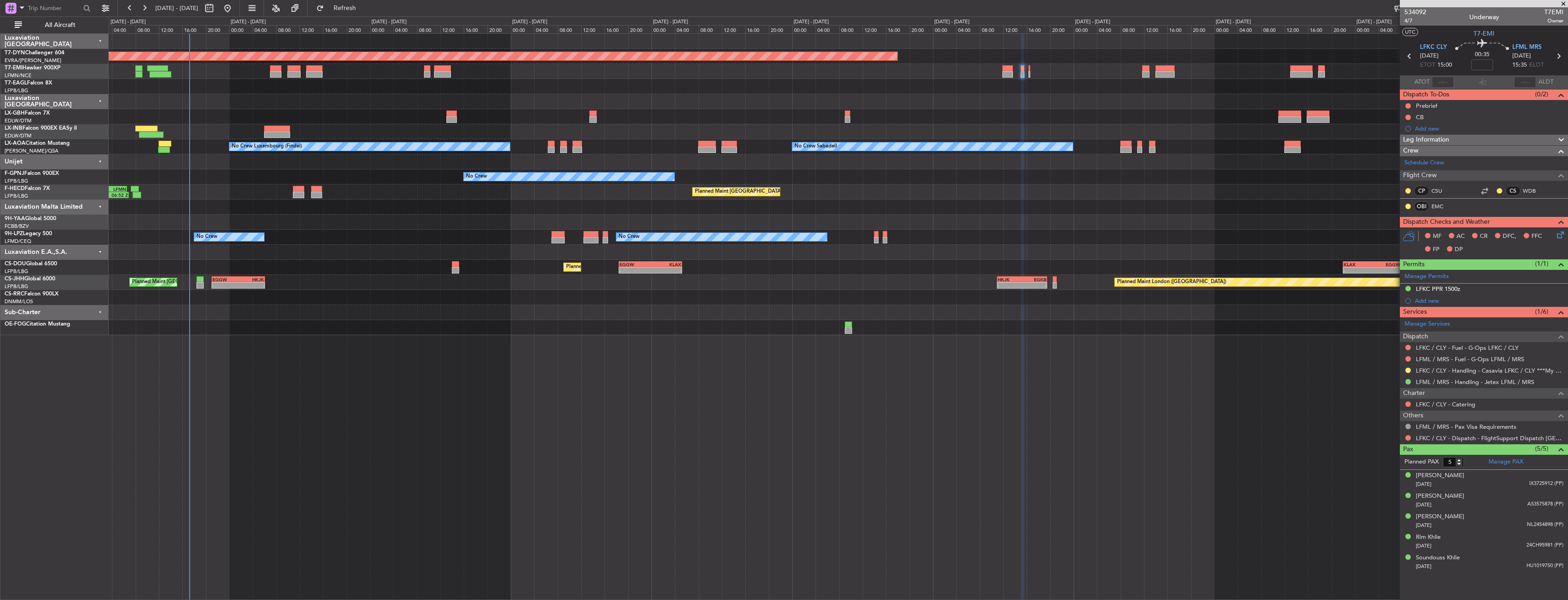
click at [1031, 68] on div at bounding box center [838, 71] width 1459 height 15
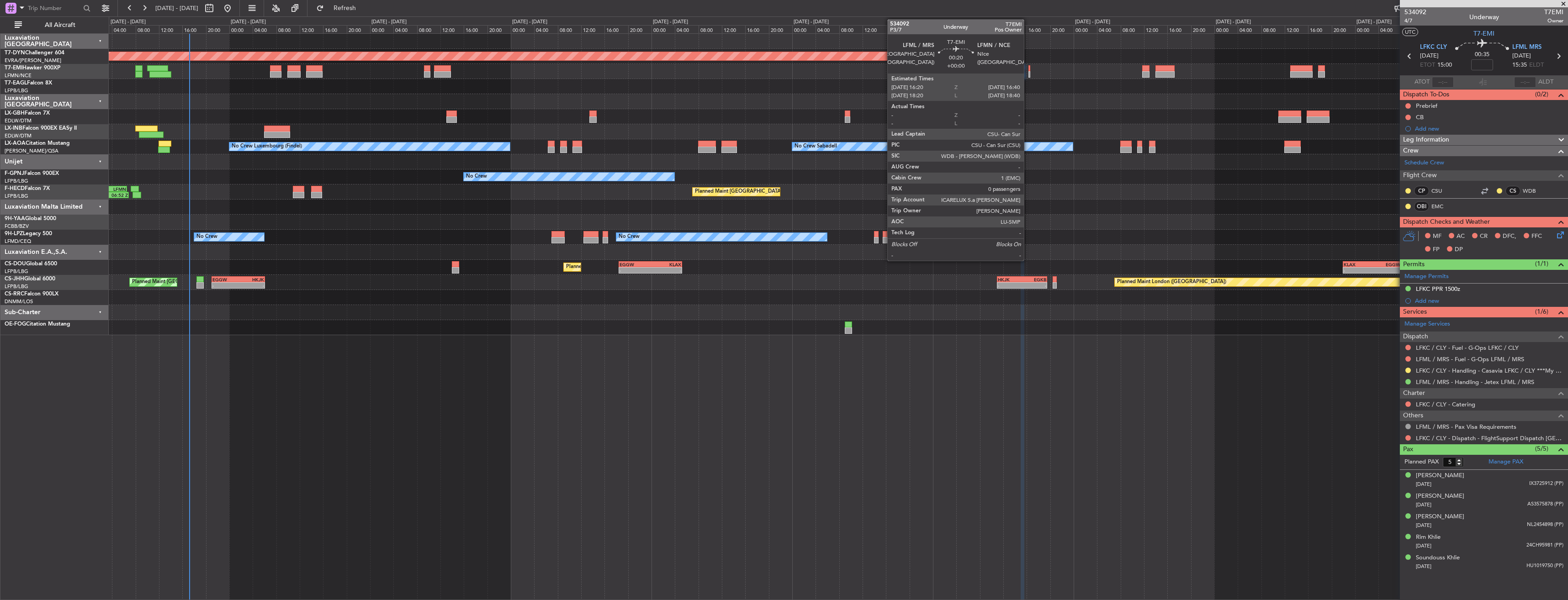
click at [1029, 68] on div at bounding box center [1030, 68] width 2 height 7
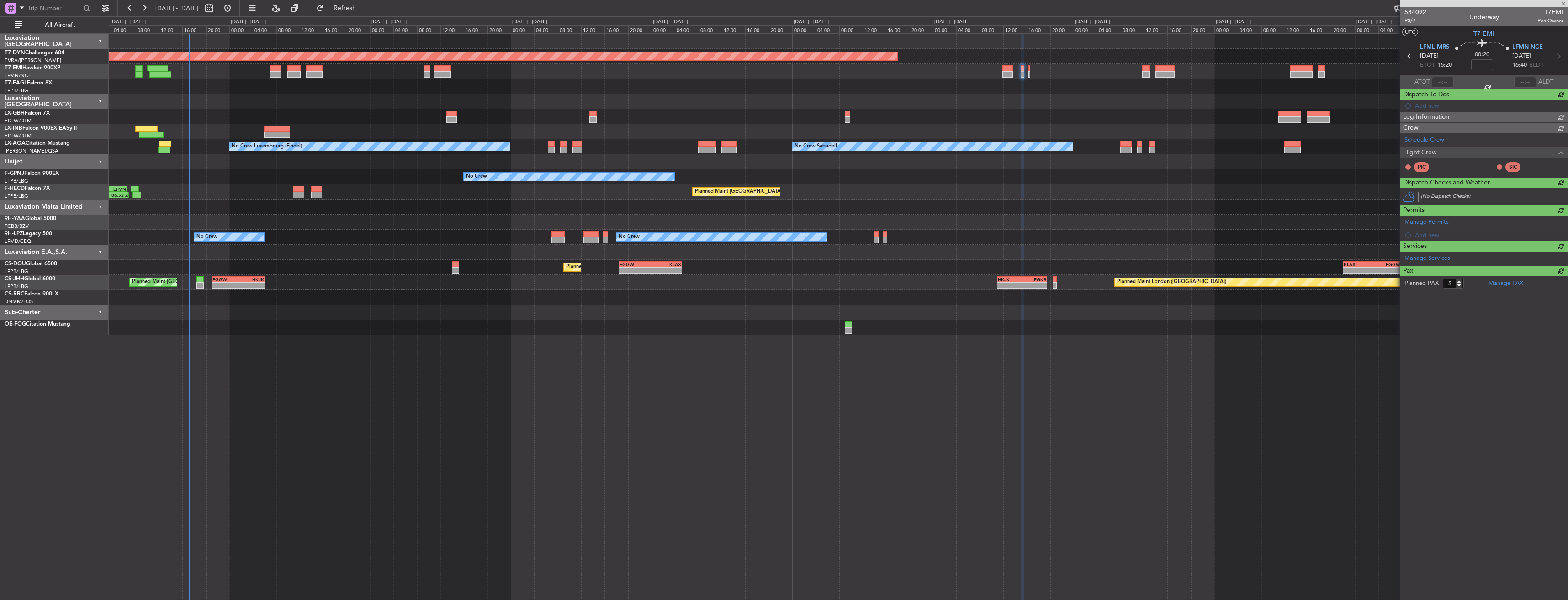
type input "0"
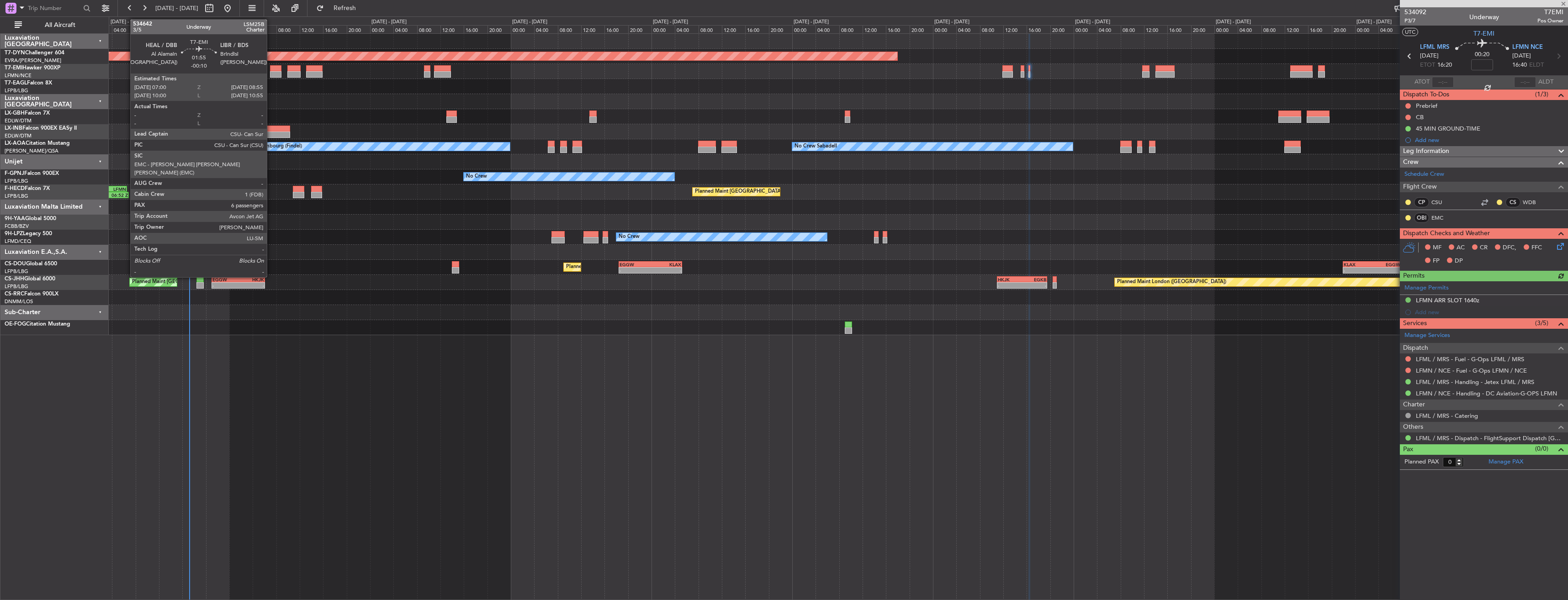
click at [271, 68] on div at bounding box center [276, 68] width 12 height 7
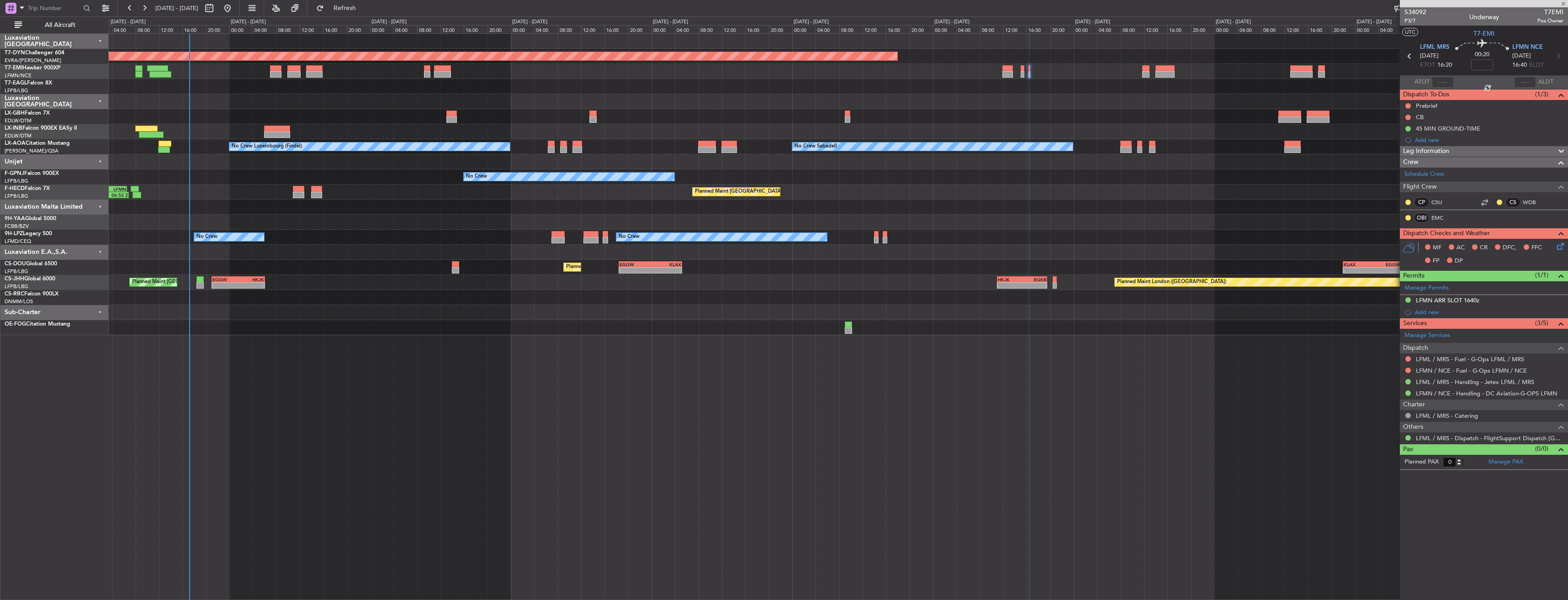
type input "-00:10"
type input "6"
